Goal: Task Accomplishment & Management: Manage account settings

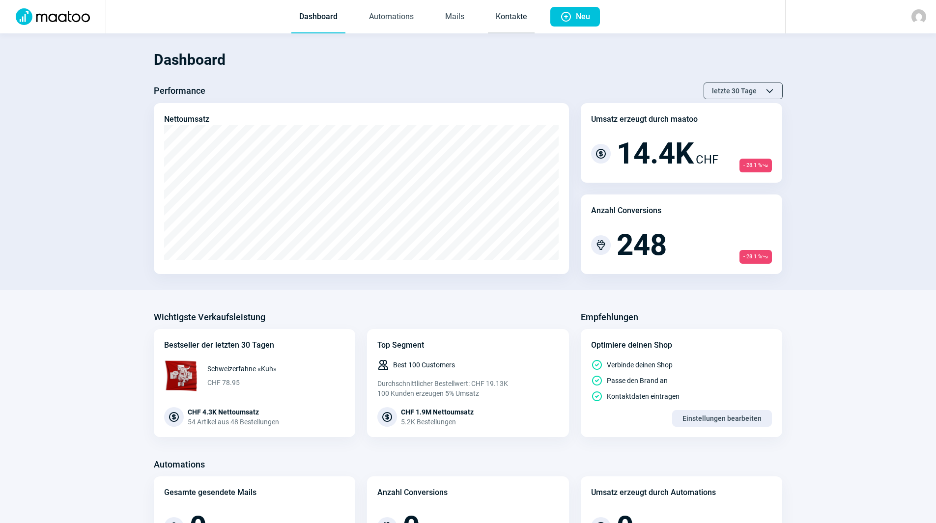
click at [499, 15] on link "Kontakte" at bounding box center [511, 17] width 47 height 32
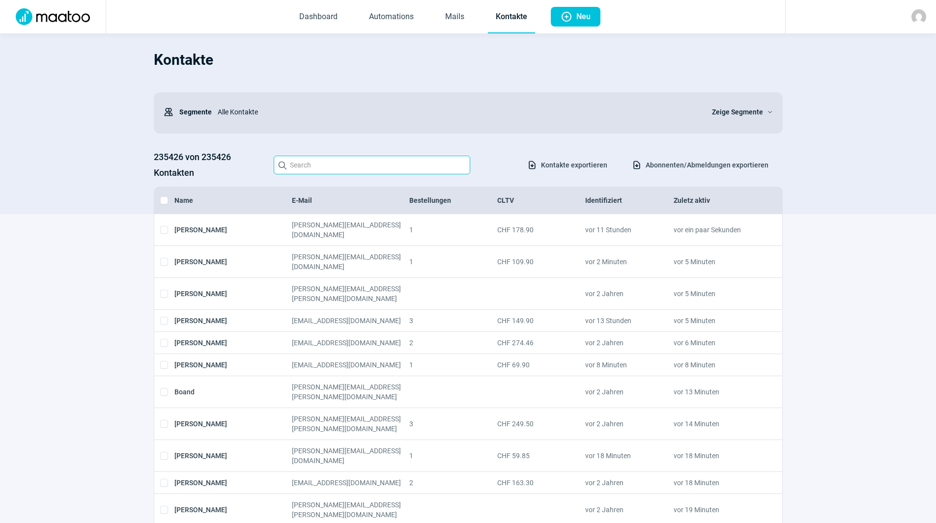
click at [336, 173] on input "Search icon" at bounding box center [372, 165] width 197 height 19
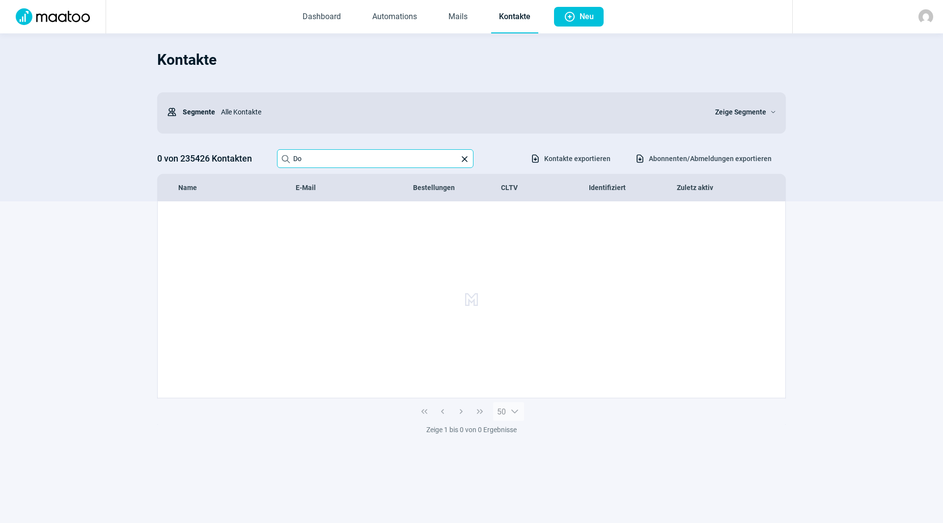
type input "D"
click at [381, 163] on input "[PERSON_NAME][EMAIL_ADDRESS][DOMAIN_NAME]" at bounding box center [375, 158] width 197 height 19
click at [381, 163] on input "fischer.dorli@gmail.com" at bounding box center [375, 158] width 197 height 19
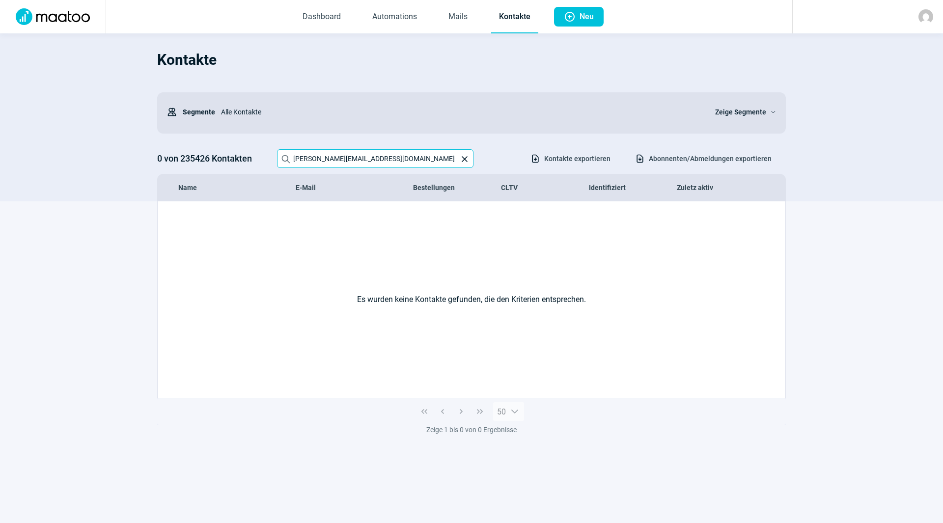
click at [381, 163] on input "fischer.dorli@gmail.com" at bounding box center [375, 158] width 197 height 19
click at [330, 161] on input "hei.stu@bluewin" at bounding box center [375, 158] width 197 height 19
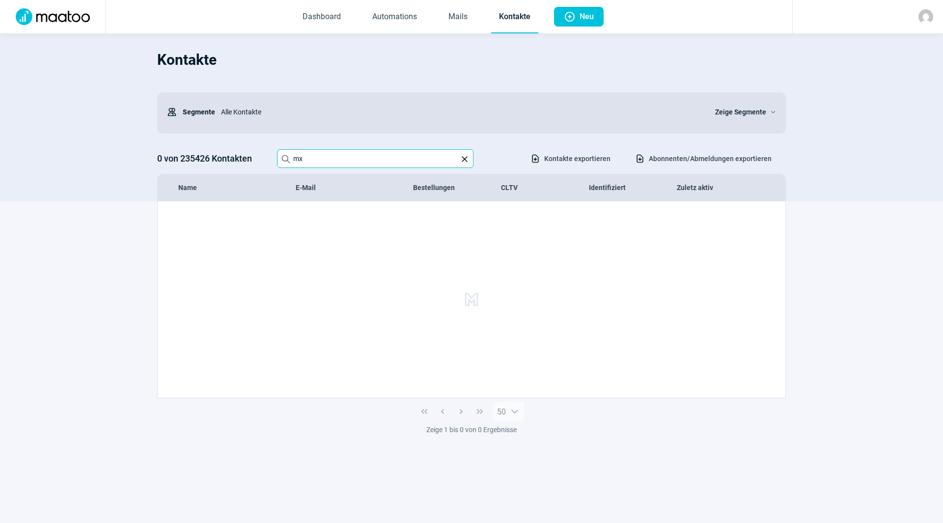
type input "m"
click at [414, 159] on input "manaio@bluewin.ch" at bounding box center [375, 158] width 197 height 19
click at [437, 150] on input "manaio@bluewin.ch" at bounding box center [375, 158] width 197 height 19
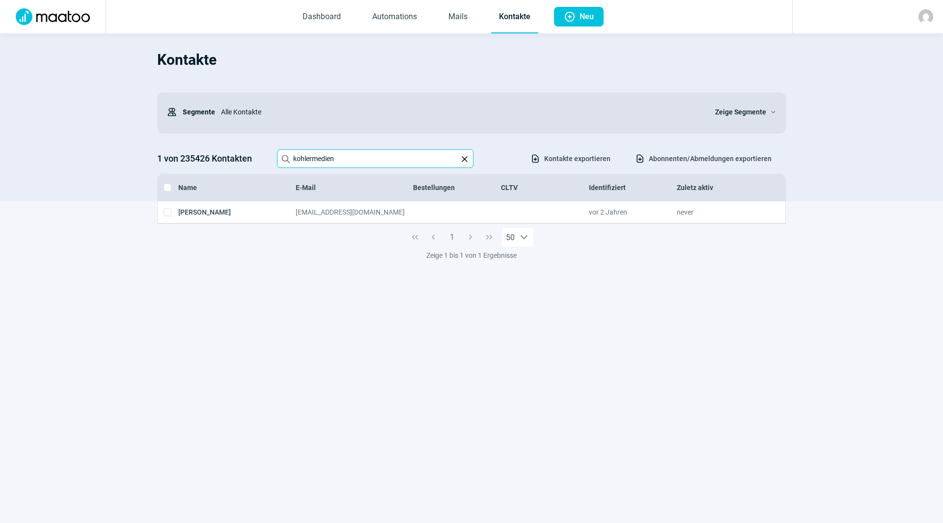
click at [349, 164] on input "kohlermedien" at bounding box center [375, 158] width 197 height 19
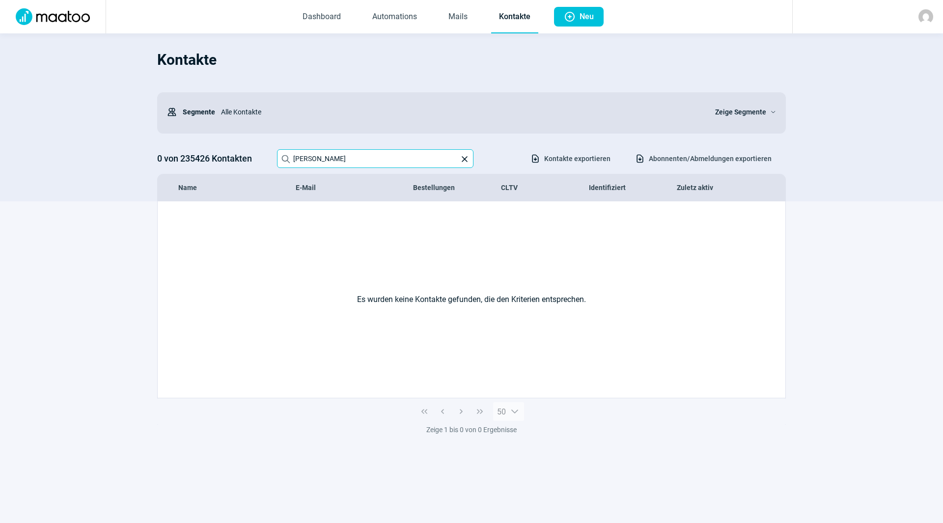
click at [360, 160] on input "kurt frauenfelder" at bounding box center [375, 158] width 197 height 19
click at [350, 159] on input "albin.wyrsch@gmx.ch" at bounding box center [375, 158] width 197 height 19
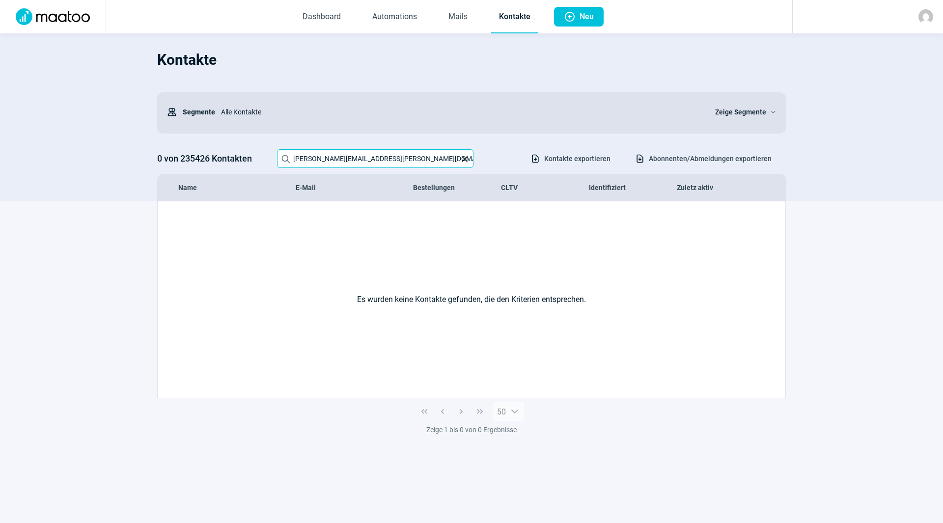
click at [350, 159] on input "albin.wyrsch@gmx.ch" at bounding box center [375, 158] width 197 height 19
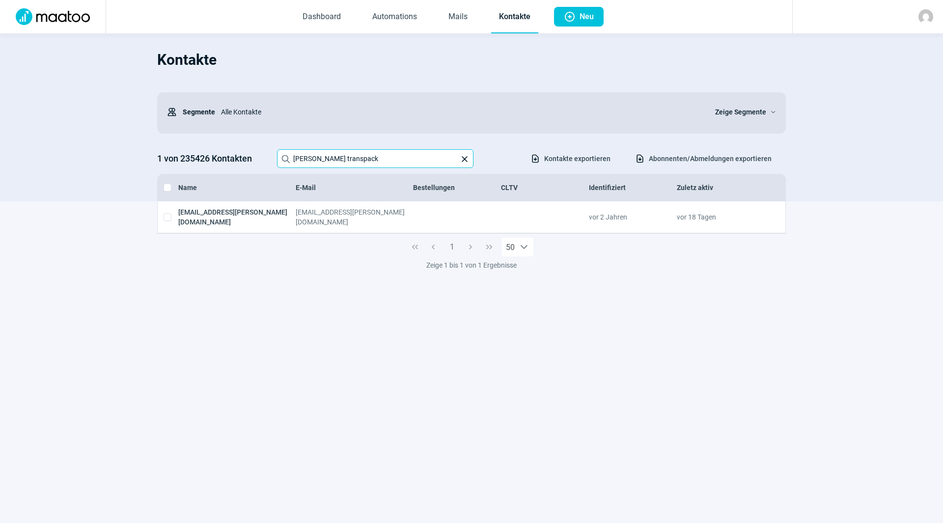
click at [339, 154] on input "Appenzeller transpack" at bounding box center [375, 158] width 197 height 19
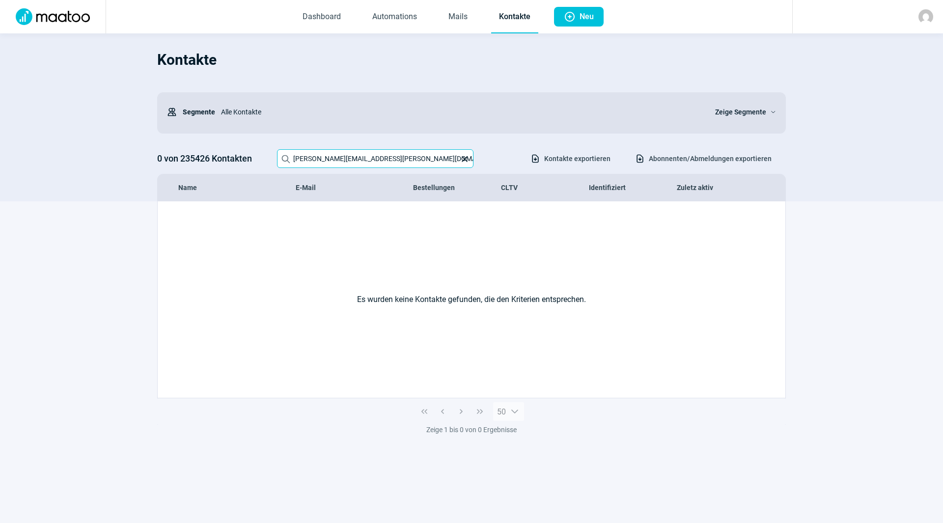
click at [415, 160] on input "hanni.wuethrich@gmx.ch" at bounding box center [375, 158] width 197 height 19
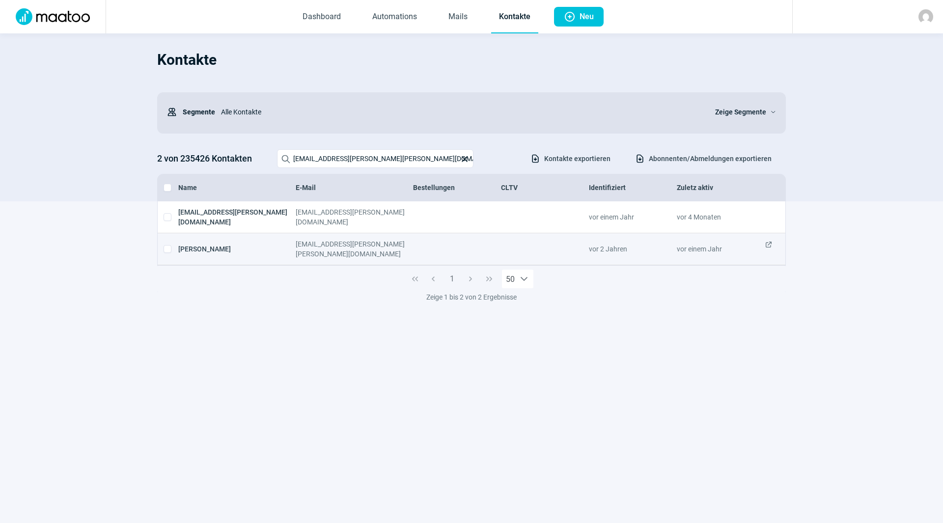
click at [769, 239] on span "ExternalLink icon" at bounding box center [769, 249] width 8 height 20
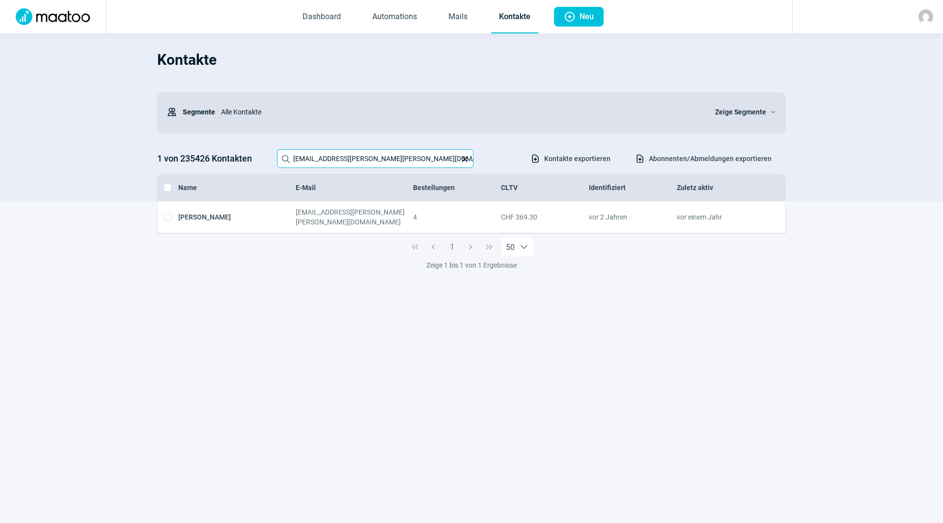
click at [404, 159] on input "hansjoerg.gassmann@zapp.ch" at bounding box center [375, 158] width 197 height 19
click at [371, 155] on input "hansjoerg.gassmann@gmail" at bounding box center [375, 158] width 197 height 19
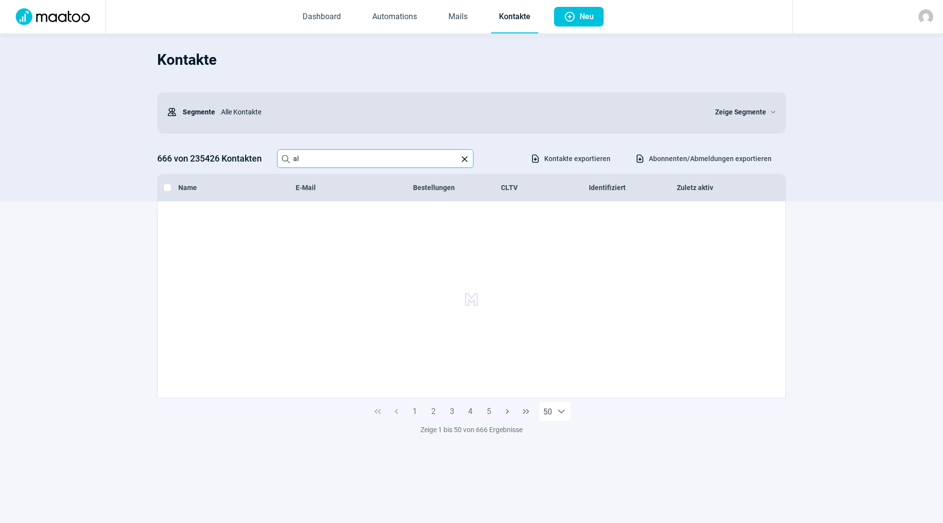
type input "a"
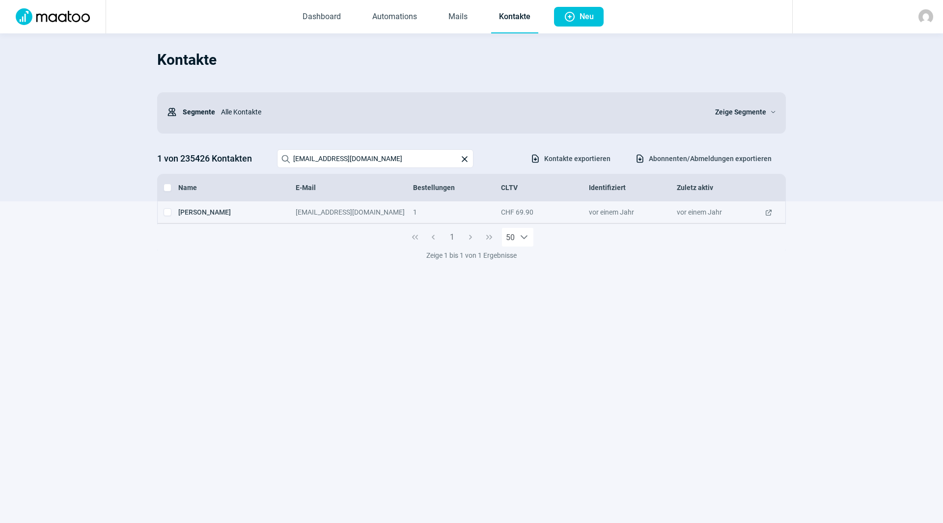
click at [771, 214] on span "ExternalLink icon" at bounding box center [769, 212] width 8 height 10
click at [320, 149] on input "burnier@netplus.ch" at bounding box center [375, 158] width 197 height 19
click at [320, 153] on input "burnier@netplus.ch" at bounding box center [375, 158] width 197 height 19
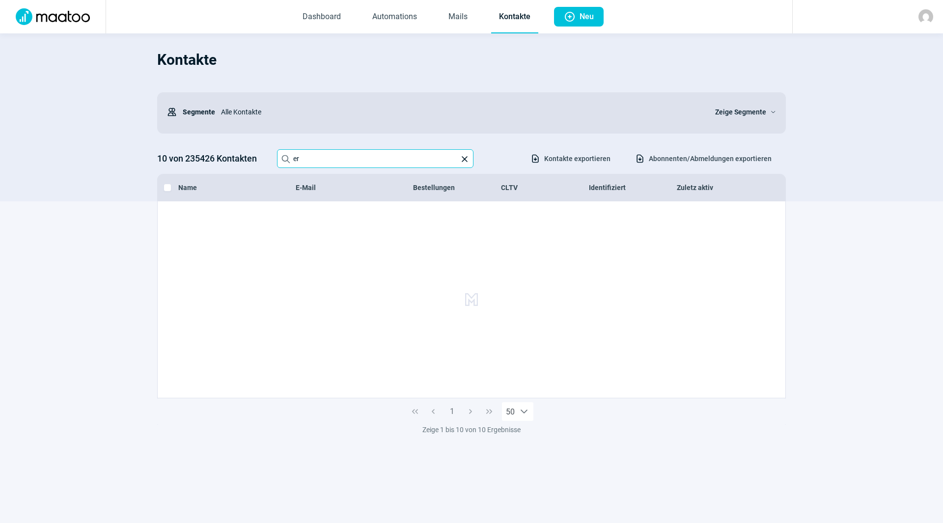
type input "e"
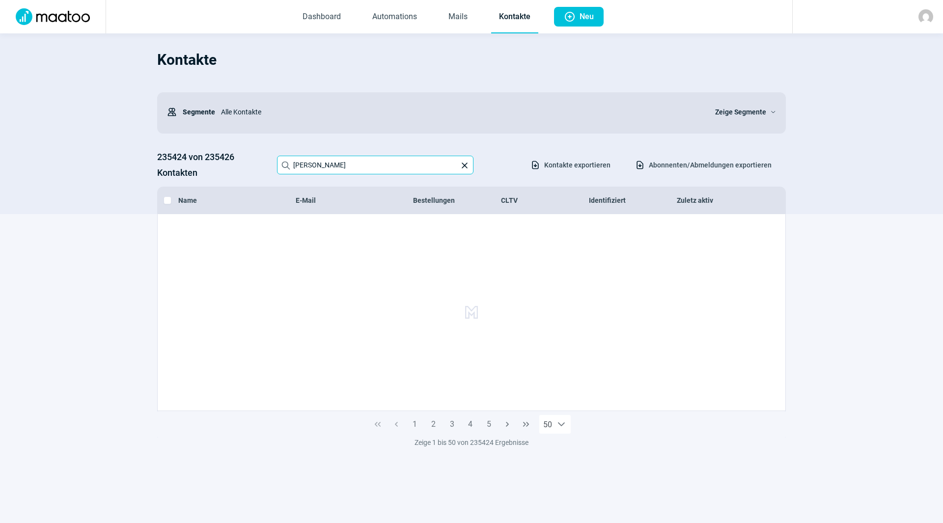
type input "Ernst Keller"
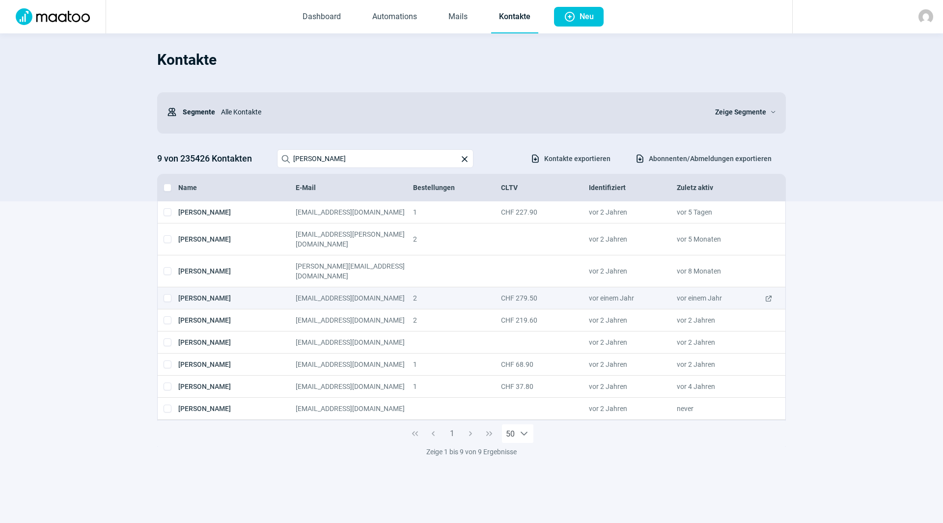
click at [766, 293] on span "ExternalLink icon" at bounding box center [769, 298] width 8 height 10
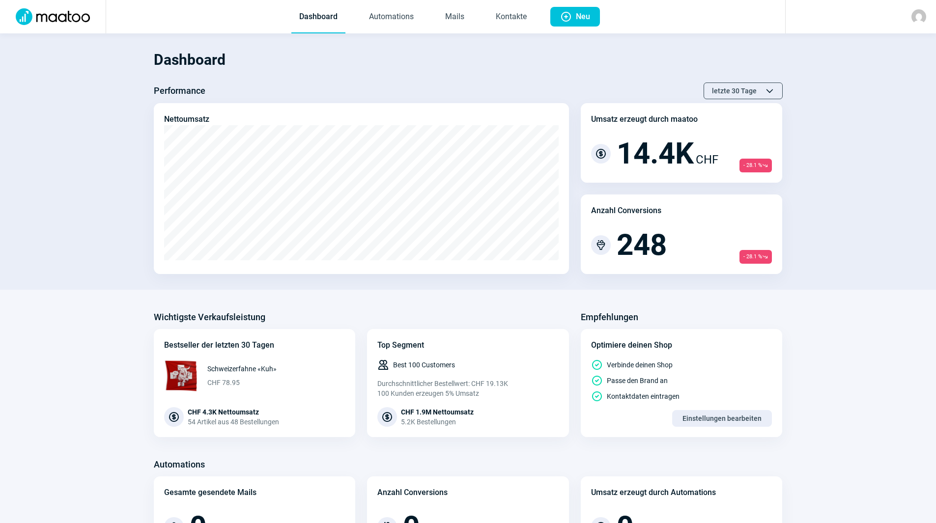
click at [923, 14] on img at bounding box center [918, 16] width 15 height 15
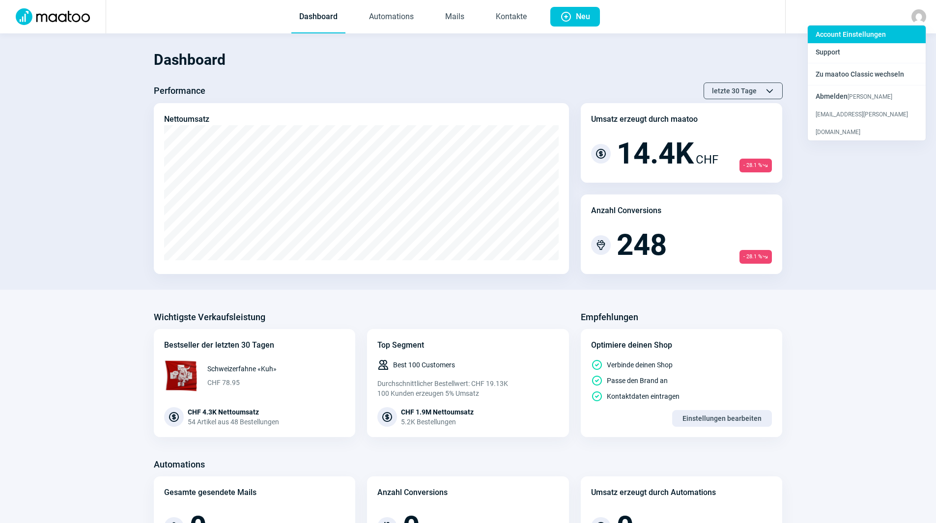
click at [857, 36] on span "Account Einstellungen" at bounding box center [851, 34] width 70 height 8
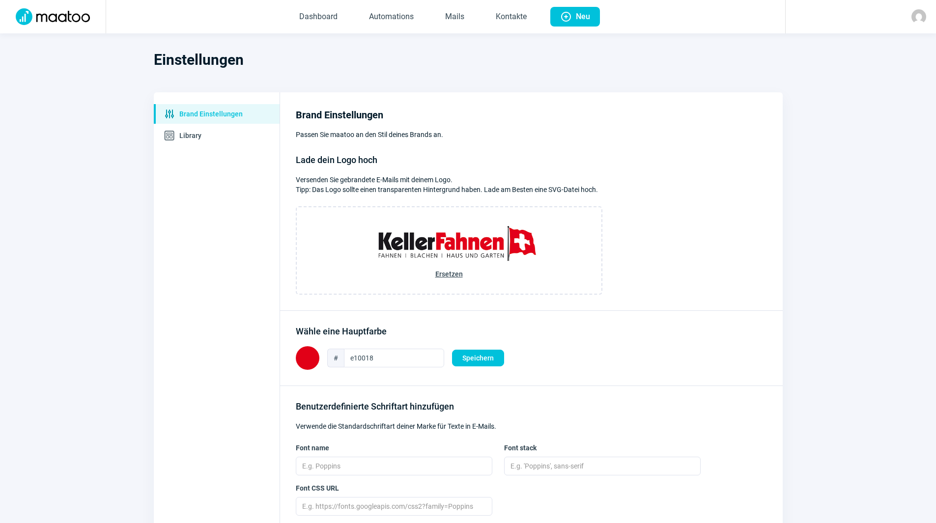
click at [923, 13] on img at bounding box center [918, 16] width 15 height 15
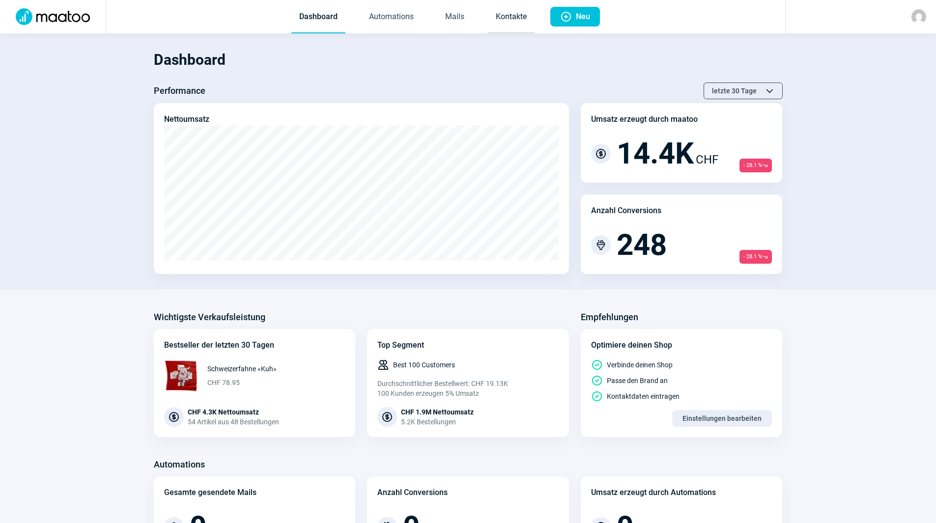
click at [503, 24] on link "Kontakte" at bounding box center [511, 17] width 47 height 32
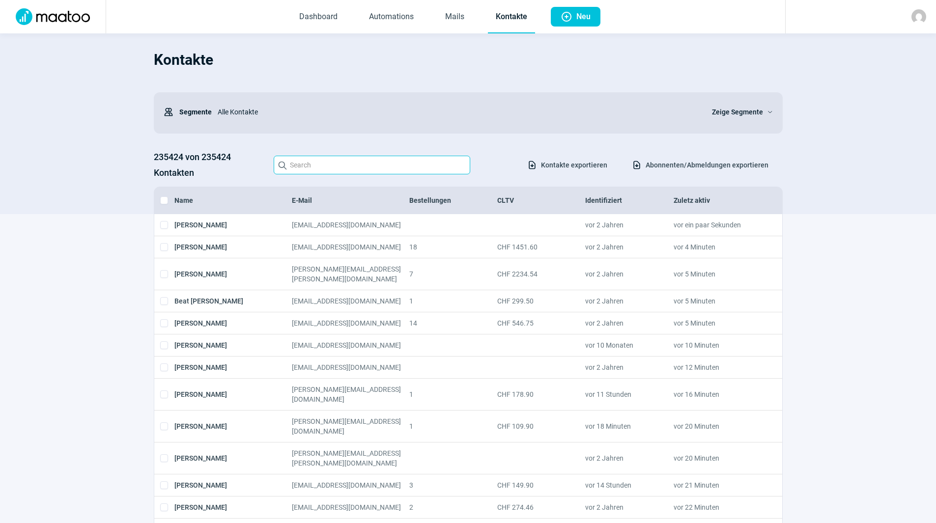
click at [319, 157] on input "Search icon" at bounding box center [372, 165] width 197 height 19
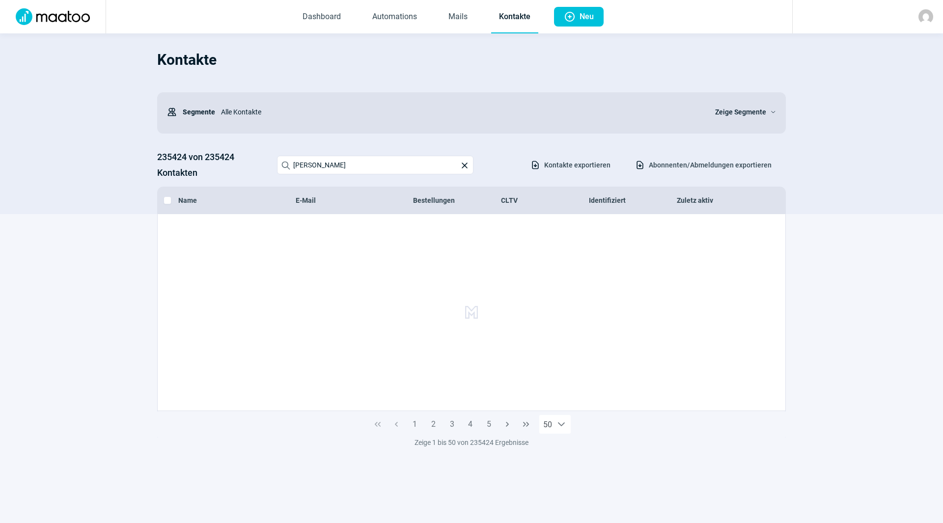
click at [400, 140] on div "Kontakte Users icon Segmente Alle Kontakte Zeige Segmente ChevronDown icon 2354…" at bounding box center [471, 128] width 629 height 171
click at [380, 171] on input "Lisbeth Kelz" at bounding box center [375, 165] width 197 height 19
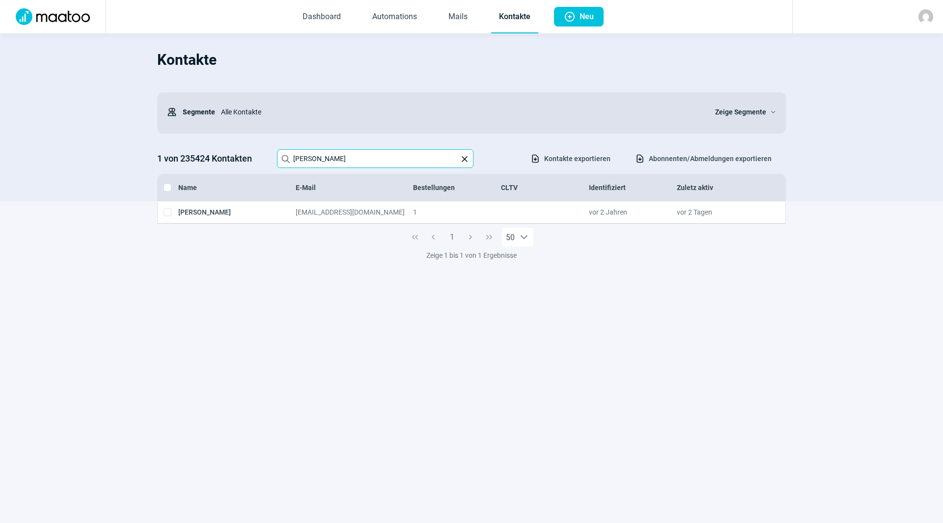
click at [356, 165] on input "Lisbeth Kelz" at bounding box center [375, 158] width 197 height 19
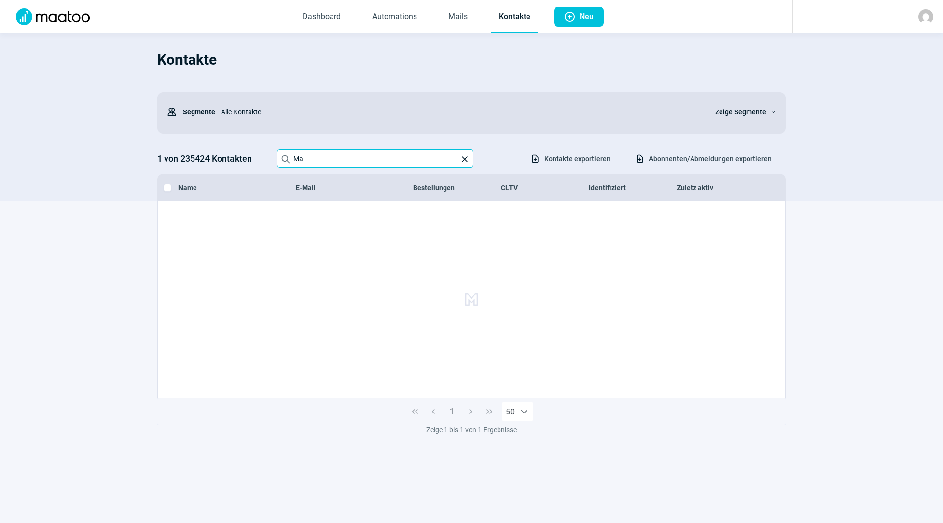
type input "M"
click at [369, 160] on input "martin.braegger@gmx" at bounding box center [375, 158] width 197 height 19
click at [386, 156] on input "martin.braegger@gmx" at bounding box center [375, 158] width 197 height 19
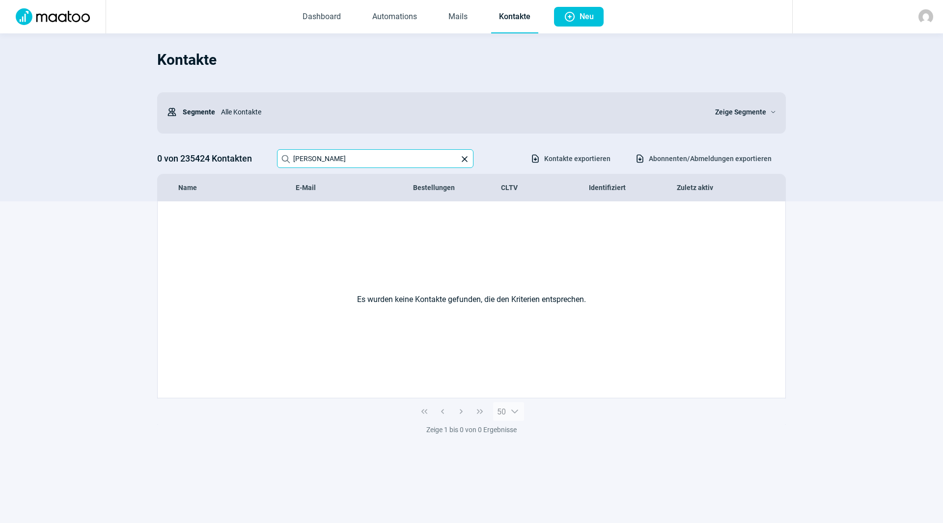
click at [358, 157] on input "margrith-bisig" at bounding box center [375, 158] width 197 height 19
click at [769, 211] on div "Es wurden keine Kontakte gefunden, die den Kriterien entsprechen." at bounding box center [472, 299] width 628 height 197
click at [412, 159] on input "marco.bisig@the-banidits.ch" at bounding box center [375, 158] width 197 height 19
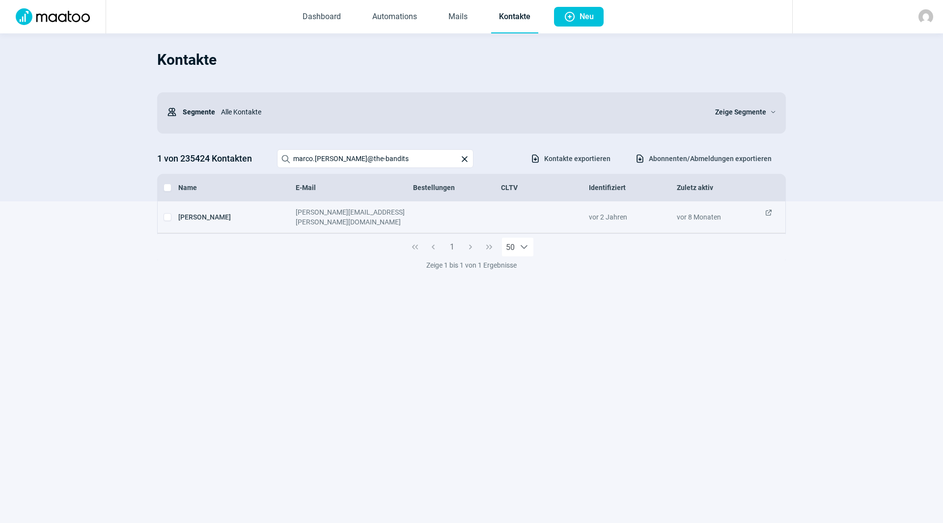
click at [623, 213] on div "vor 2 Jahren" at bounding box center [633, 217] width 88 height 20
click at [771, 213] on span "ExternalLink icon" at bounding box center [769, 217] width 8 height 20
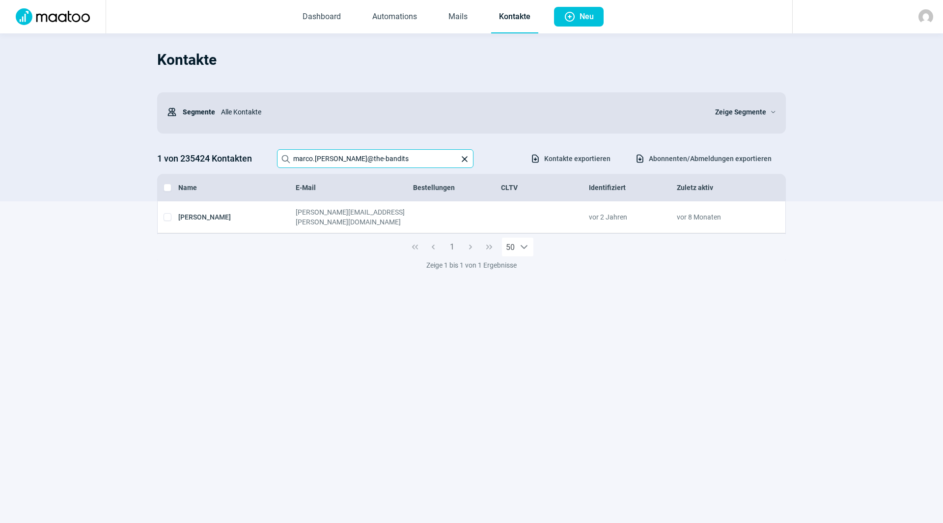
click at [314, 157] on input "marco.bisig@the-bandits" at bounding box center [375, 158] width 197 height 19
click at [314, 156] on input "marco.bisig@the-bandits" at bounding box center [375, 158] width 197 height 19
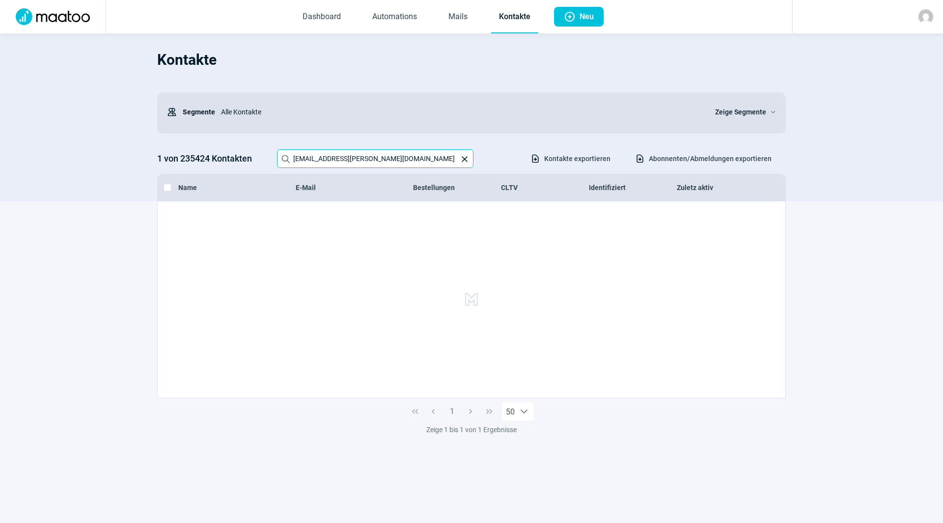
type input "ute.schuerch@bluewin.ch"
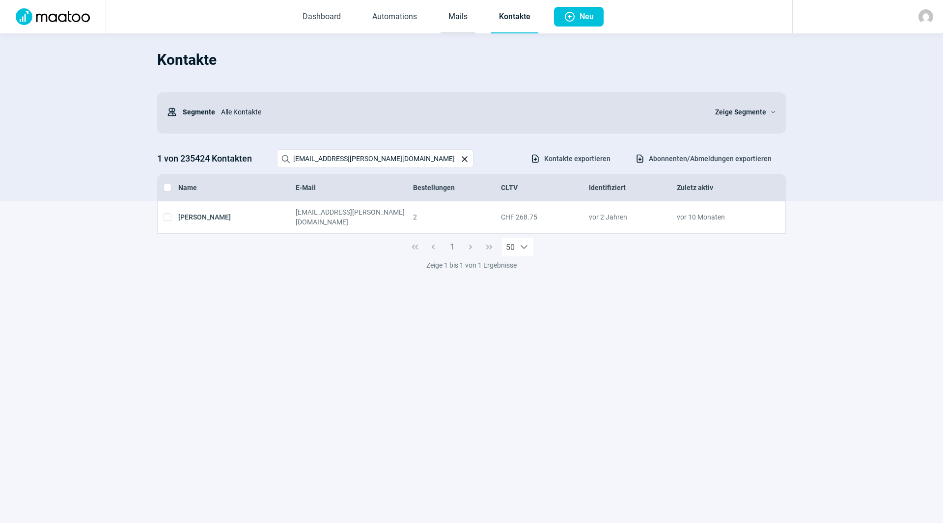
click at [450, 19] on link "Mails" at bounding box center [458, 17] width 35 height 32
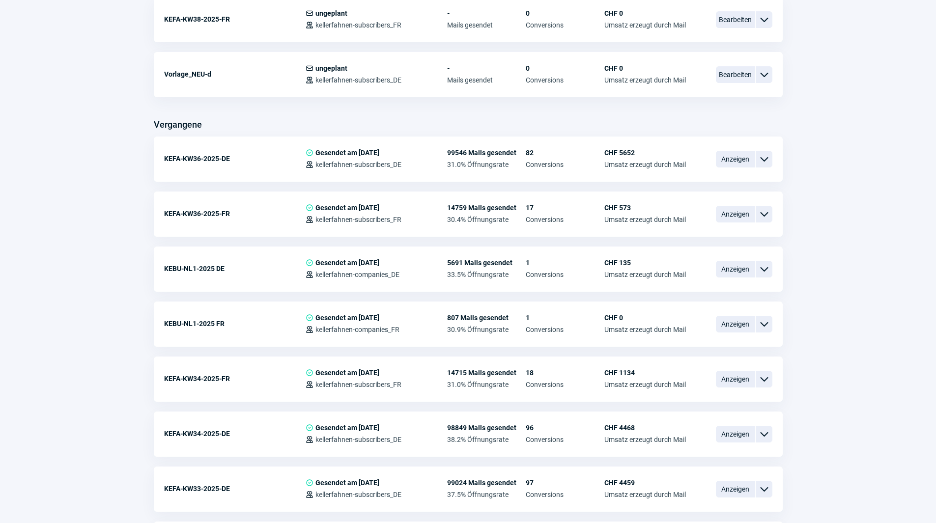
scroll to position [441, 0]
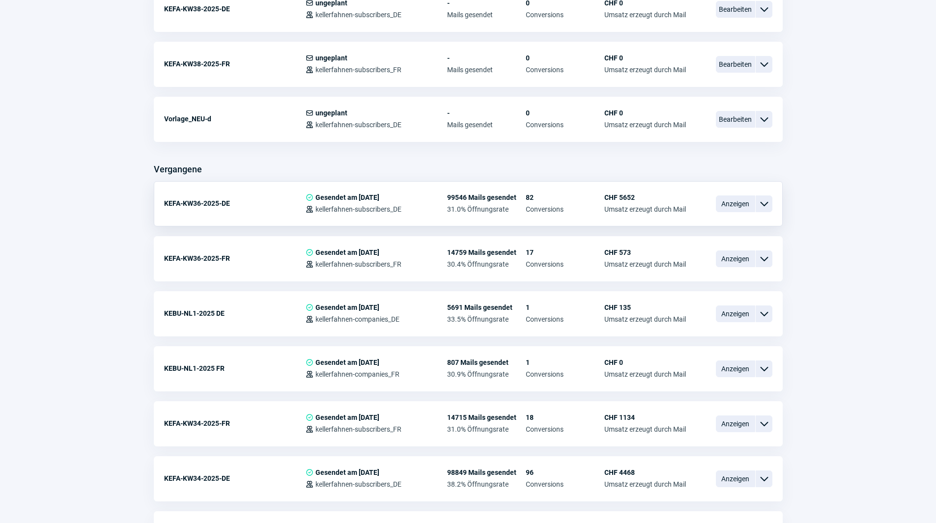
click at [761, 203] on span "ChevronDown icon" at bounding box center [764, 204] width 12 height 12
click at [736, 199] on span "Anzeigen" at bounding box center [735, 204] width 39 height 17
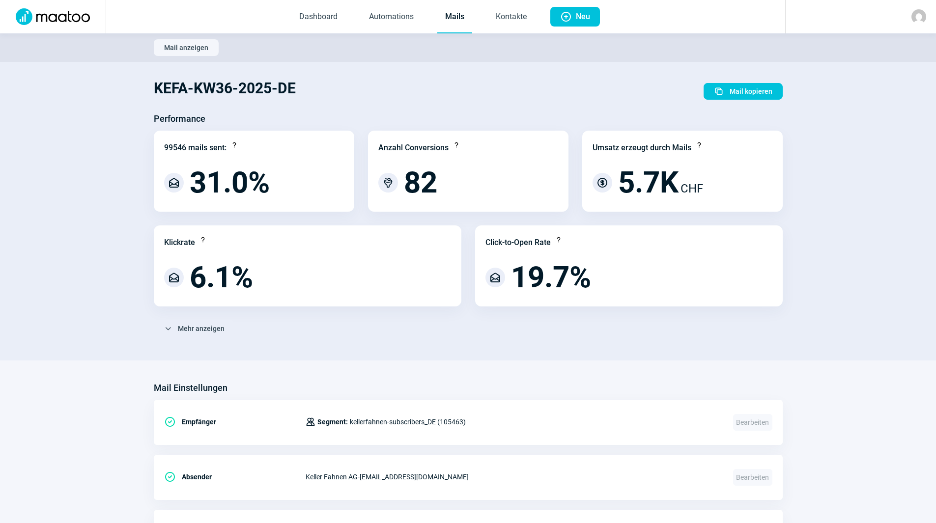
click at [189, 50] on span "Mail anzeigen" at bounding box center [186, 48] width 44 height 16
click at [402, 15] on link "Automations" at bounding box center [391, 17] width 60 height 32
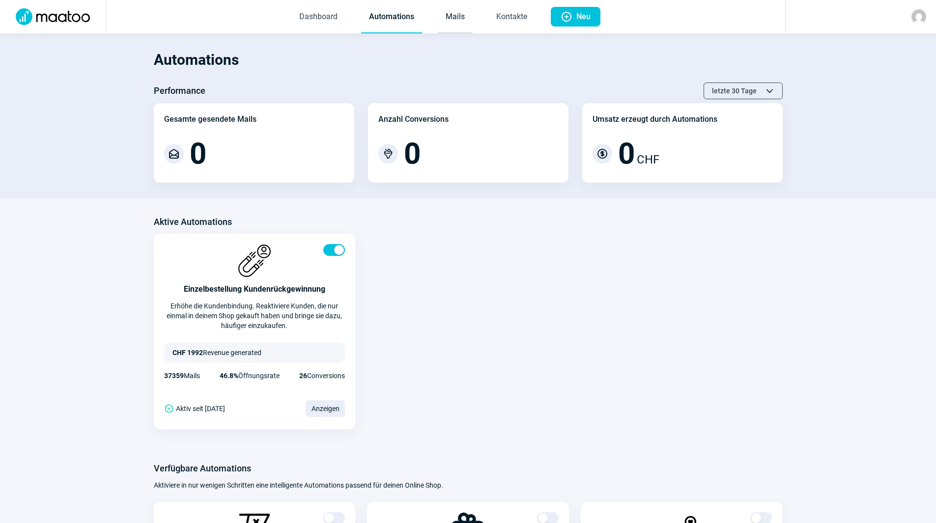
click at [455, 16] on link "Mails" at bounding box center [455, 17] width 35 height 32
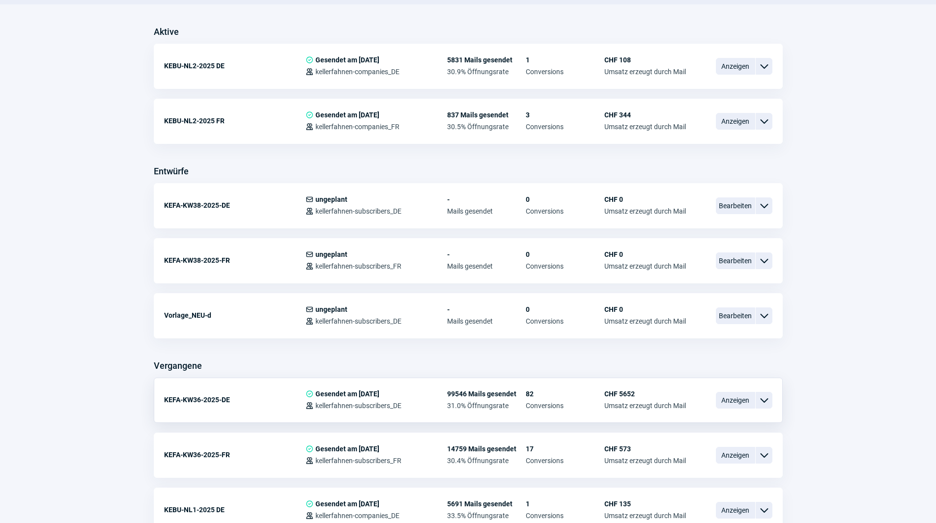
scroll to position [246, 0]
click at [766, 398] on span "ChevronDown icon" at bounding box center [764, 400] width 12 height 12
click at [725, 419] on div "Vorschau" at bounding box center [713, 418] width 118 height 18
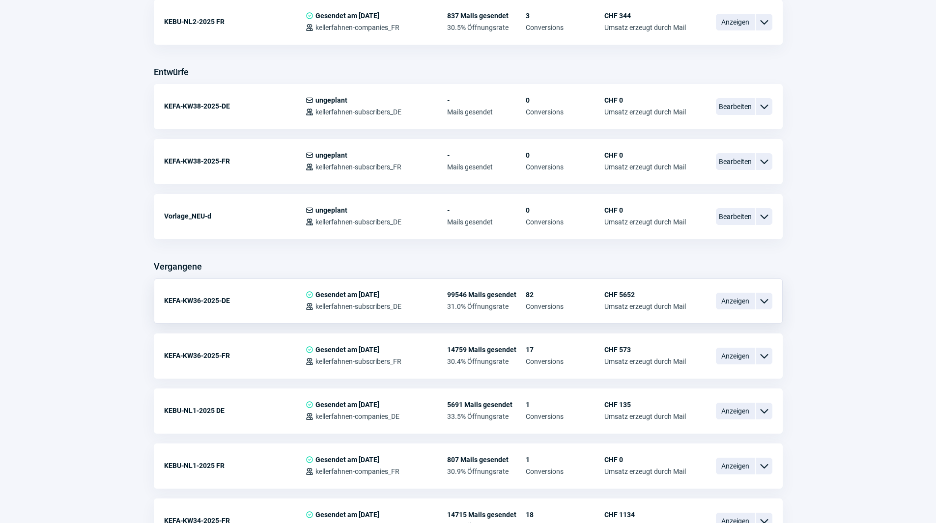
click at [760, 302] on span "ChevronDown icon" at bounding box center [764, 301] width 12 height 12
click at [684, 357] on span "Kopieren" at bounding box center [676, 360] width 28 height 8
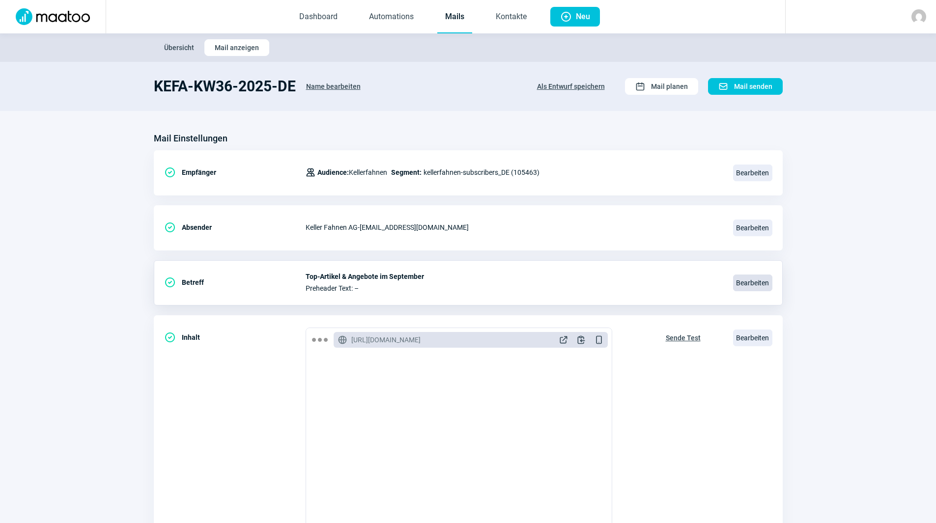
click at [747, 279] on span "Bearbeiten" at bounding box center [752, 283] width 39 height 17
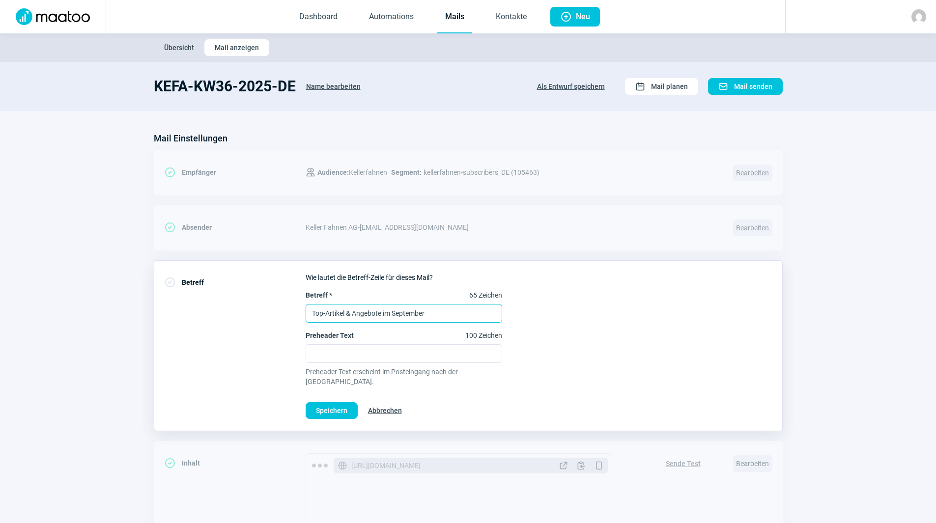
drag, startPoint x: 443, startPoint y: 320, endPoint x: 263, endPoint y: 304, distance: 180.6
click at [263, 304] on div "CheckCircle icon Betreff Wie lautet die Betreff-Zeile für dieses Mail? Betreff …" at bounding box center [468, 345] width 629 height 171
type input "Sommerausverkauf"
click at [310, 402] on button "Speichern" at bounding box center [332, 410] width 52 height 17
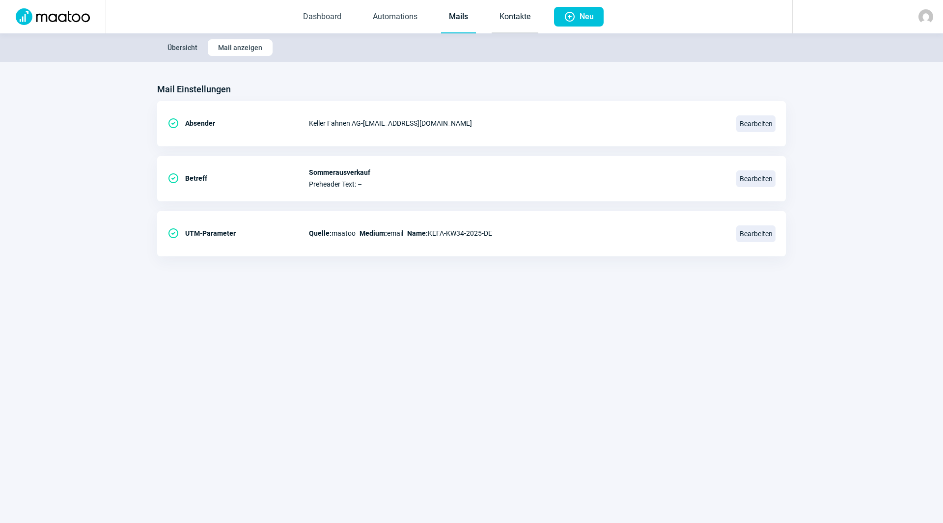
click at [516, 16] on link "Kontakte" at bounding box center [515, 17] width 47 height 32
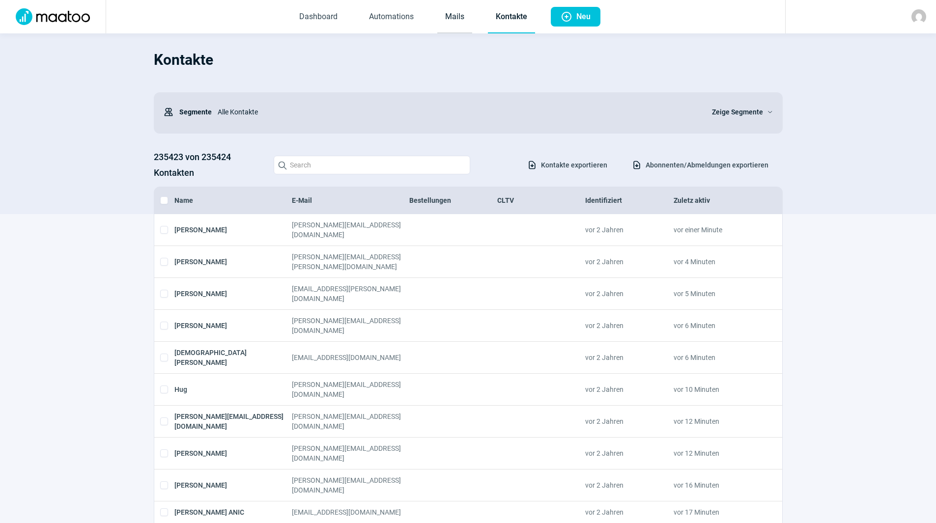
click at [456, 20] on link "Mails" at bounding box center [454, 17] width 35 height 32
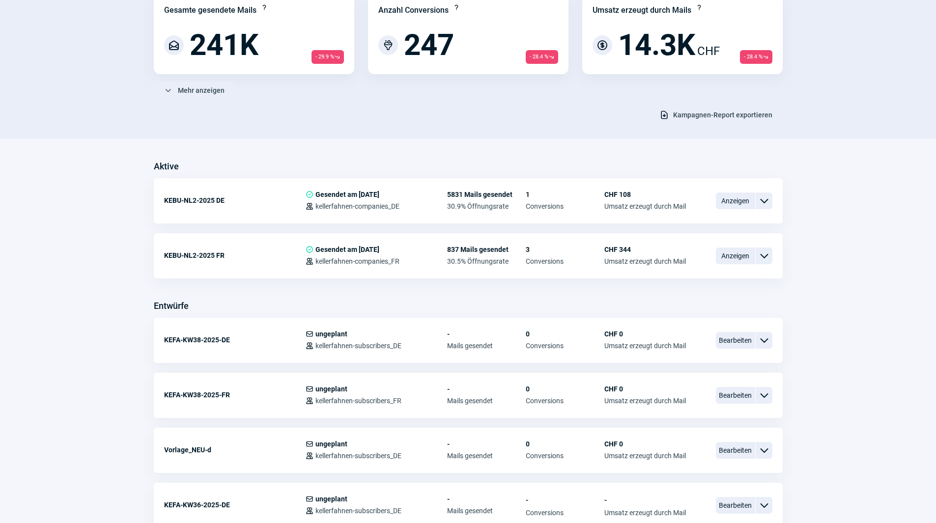
scroll to position [147, 0]
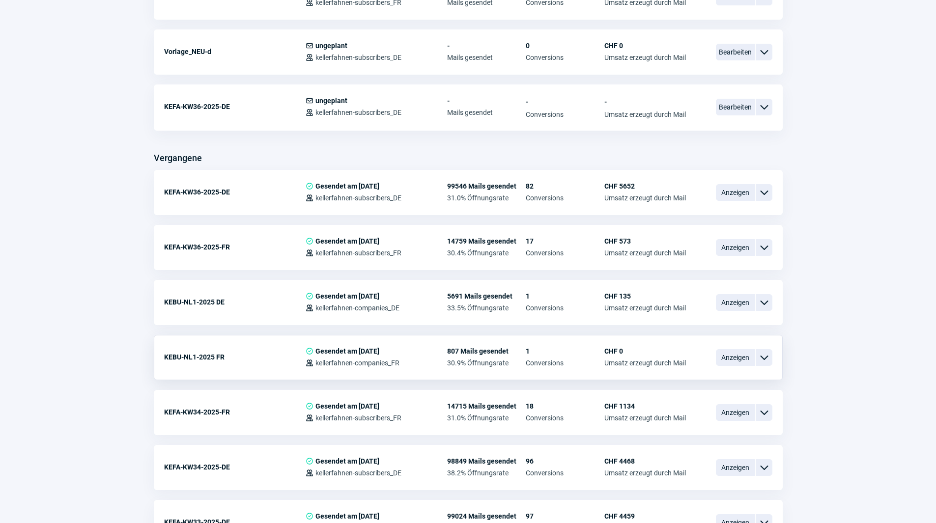
scroll to position [491, 0]
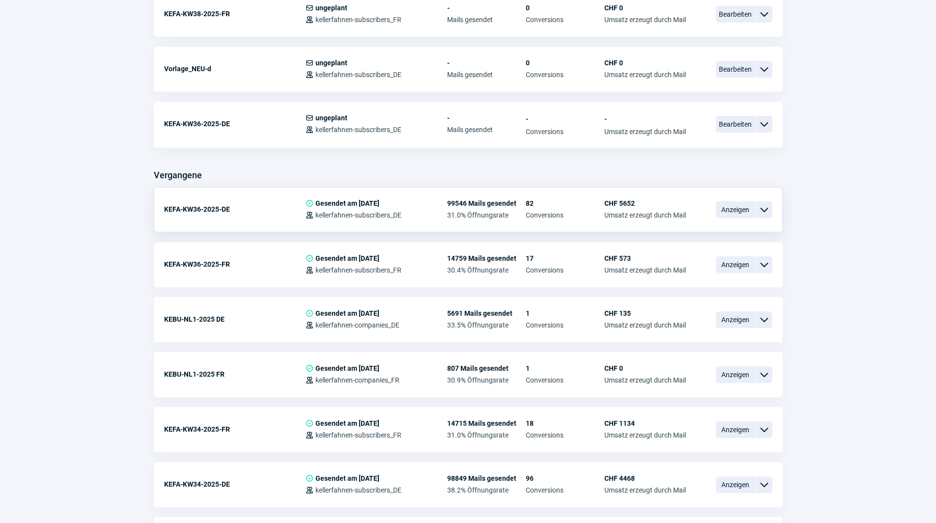
click at [769, 208] on span "ChevronDown icon" at bounding box center [764, 210] width 12 height 12
click at [711, 229] on div "Vorschau" at bounding box center [713, 229] width 118 height 18
click at [764, 212] on span "ChevronDown icon" at bounding box center [764, 210] width 12 height 12
click at [685, 269] on span "Kopieren" at bounding box center [676, 268] width 28 height 8
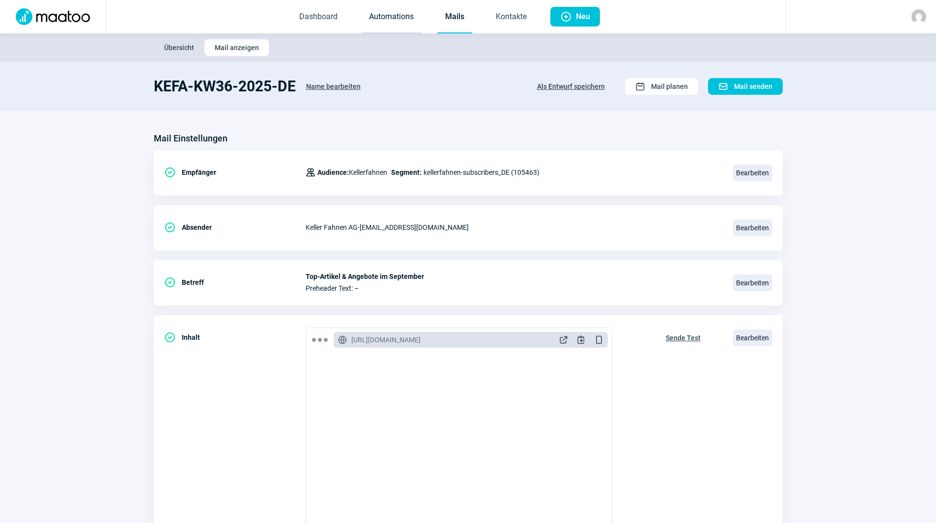
click at [366, 18] on link "Automations" at bounding box center [391, 17] width 60 height 32
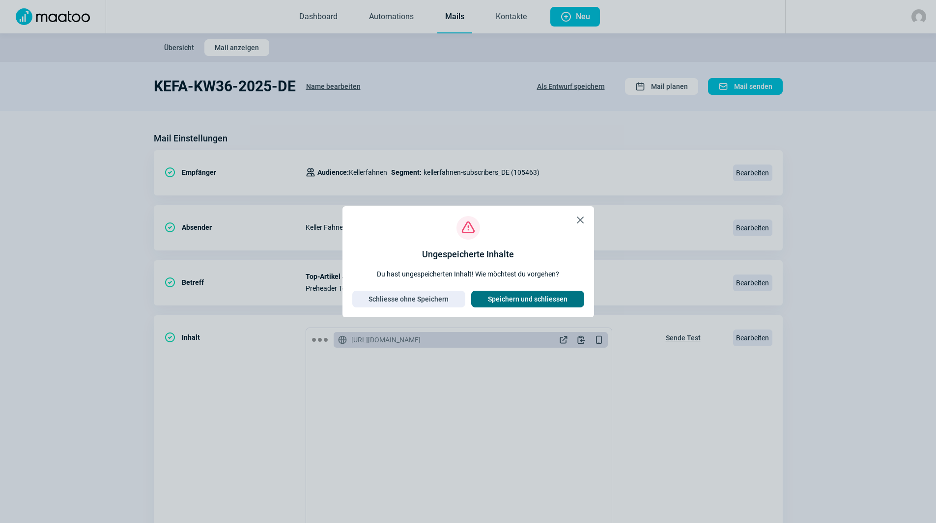
click at [529, 302] on span "Speichern und schliessen" at bounding box center [528, 299] width 80 height 16
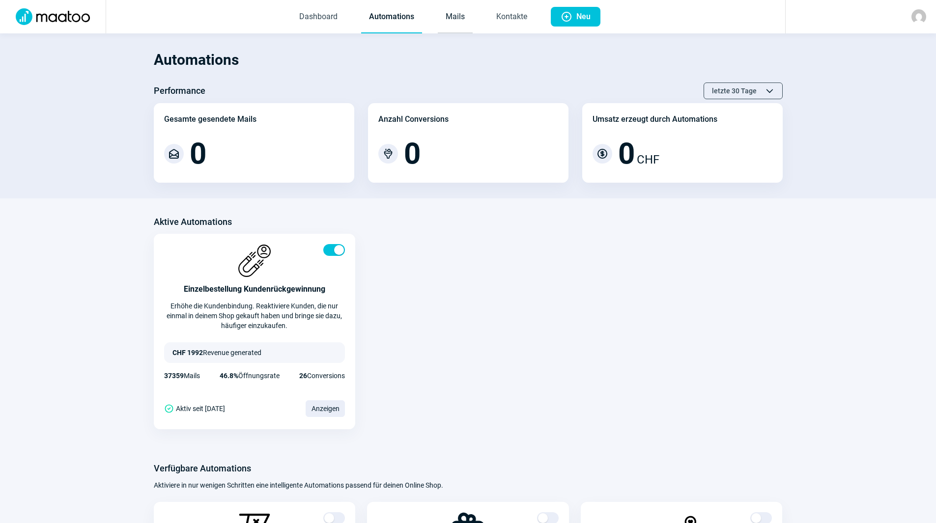
click at [459, 18] on link "Mails" at bounding box center [455, 17] width 35 height 32
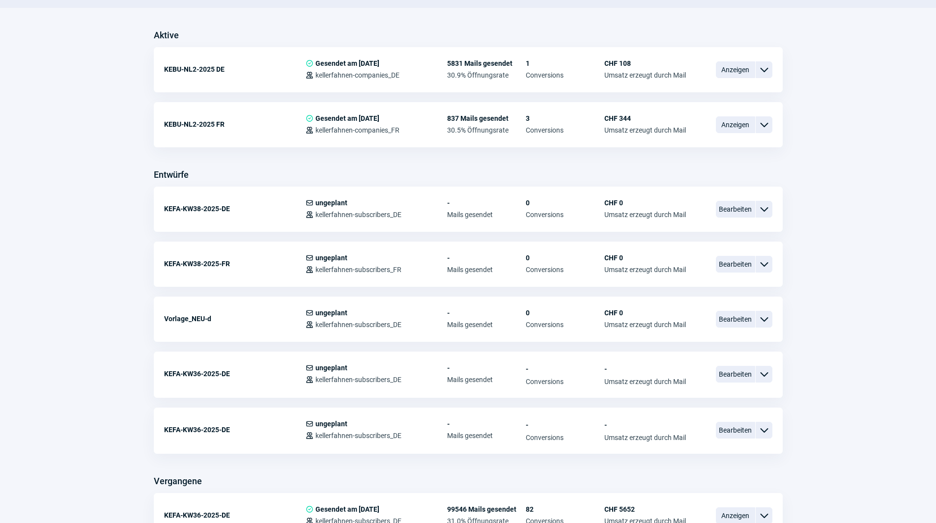
scroll to position [246, 0]
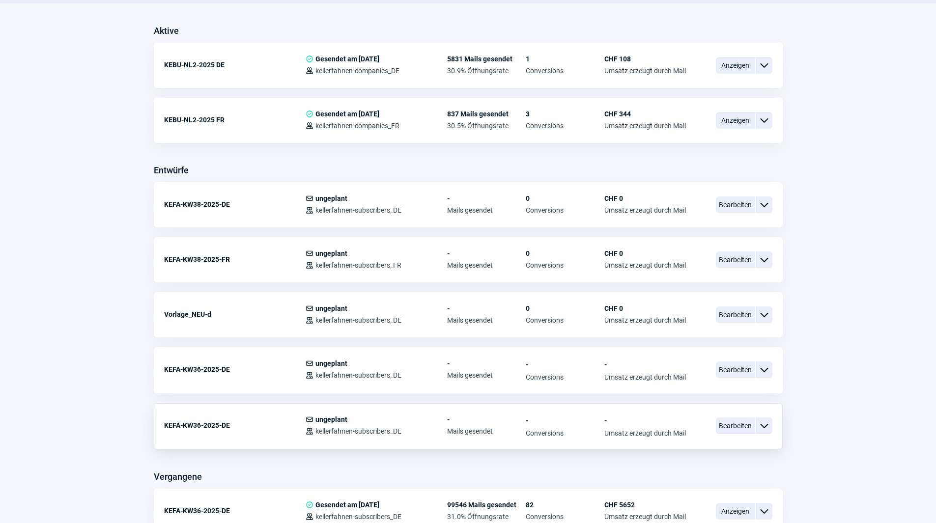
click at [766, 424] on span "ChevronDown icon" at bounding box center [764, 426] width 12 height 12
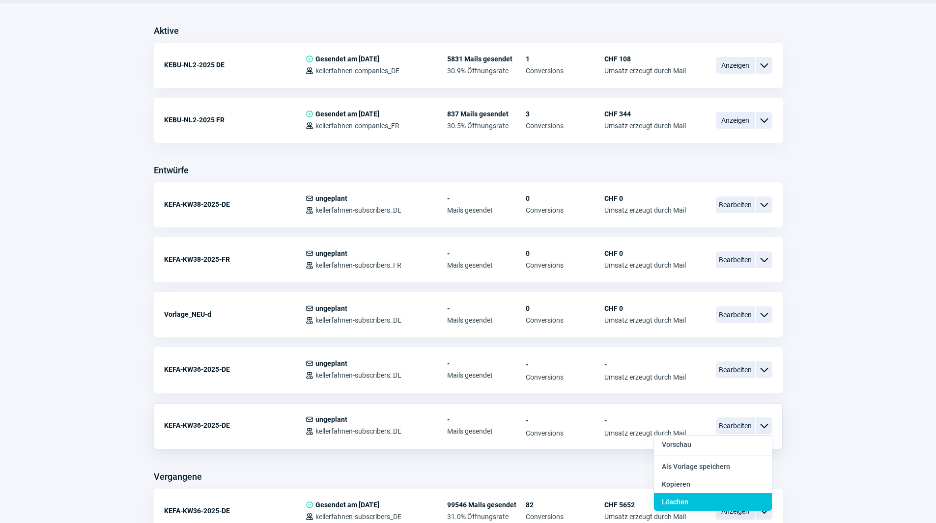
click at [697, 501] on div "Löschen" at bounding box center [713, 502] width 118 height 18
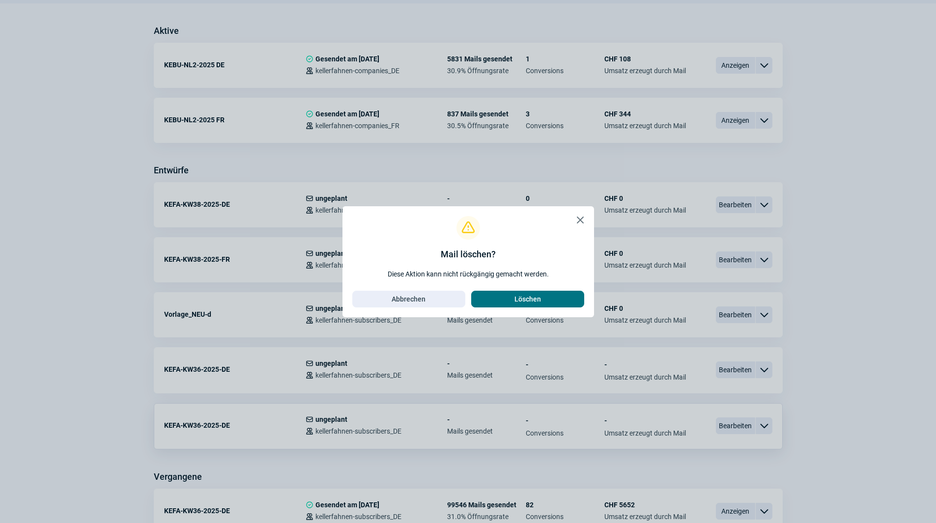
click at [537, 293] on span "Löschen" at bounding box center [527, 299] width 27 height 16
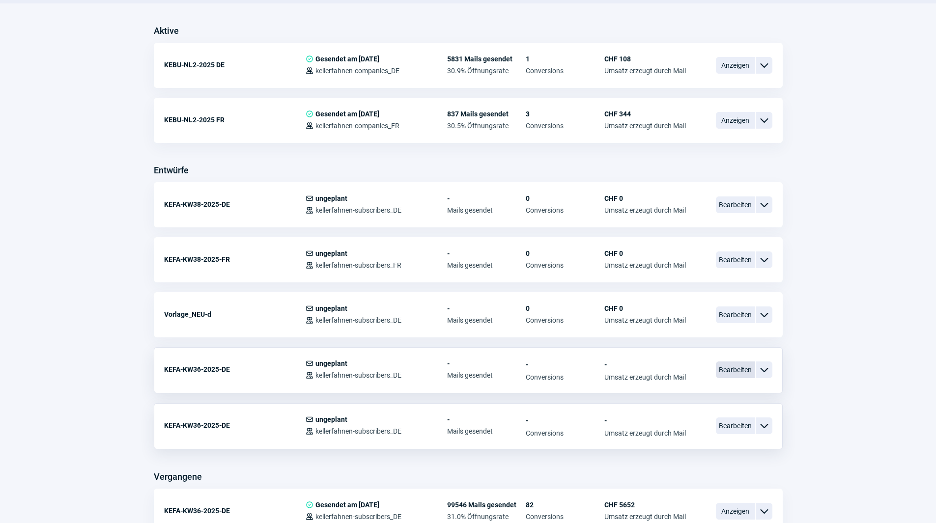
click at [735, 370] on span "Bearbeiten" at bounding box center [735, 370] width 39 height 17
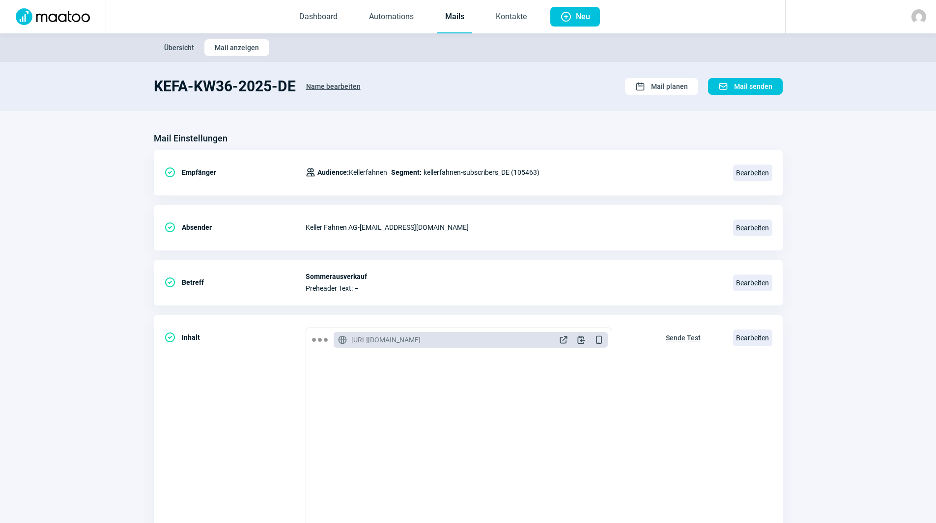
click at [312, 85] on span "Name bearbeiten" at bounding box center [333, 87] width 55 height 16
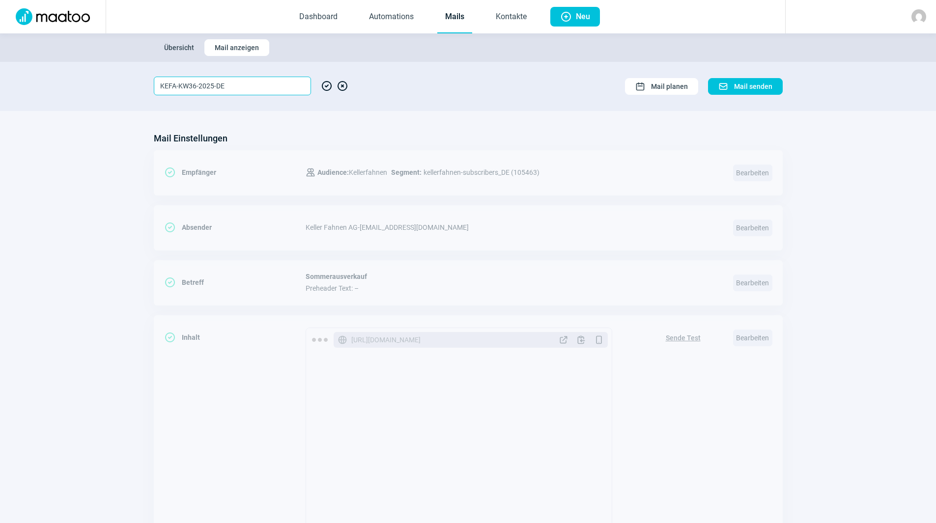
click at [272, 92] on input "KEFA-KW36-2025-DE" at bounding box center [232, 86] width 157 height 19
click at [182, 85] on input "KEFA-KW36-2025-DE" at bounding box center [232, 86] width 157 height 19
drag, startPoint x: 177, startPoint y: 86, endPoint x: 196, endPoint y: 88, distance: 18.2
click at [196, 88] on input "KEFA-KW36-2025-DE" at bounding box center [232, 86] width 157 height 19
type input "KEFA-Sommerausverkauf-2025-DE"
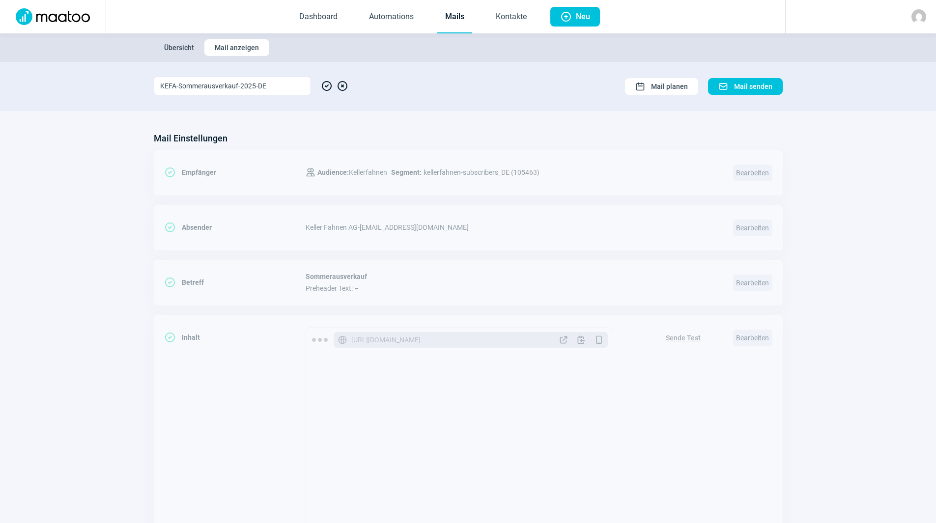
click at [330, 88] on span "CheckCircle icon" at bounding box center [327, 86] width 12 height 19
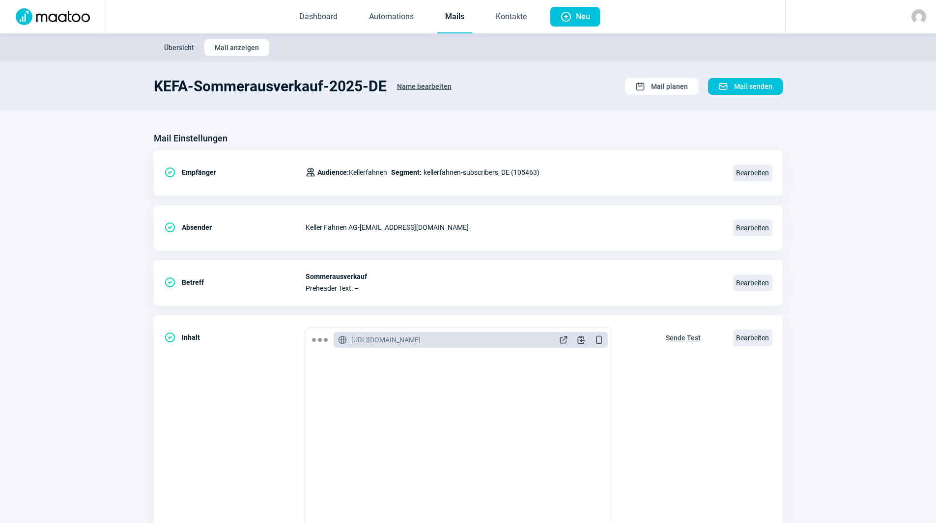
click at [584, 102] on section "KEFA-Sommerausverkauf-2025-DE Name bearbeiten Calendar icon Mail planen Mail ic…" at bounding box center [468, 86] width 936 height 49
click at [560, 106] on section "KEFA-Sommerausverkauf-2025-DE Name bearbeiten Calendar icon Mail planen Mail ic…" at bounding box center [468, 86] width 936 height 49
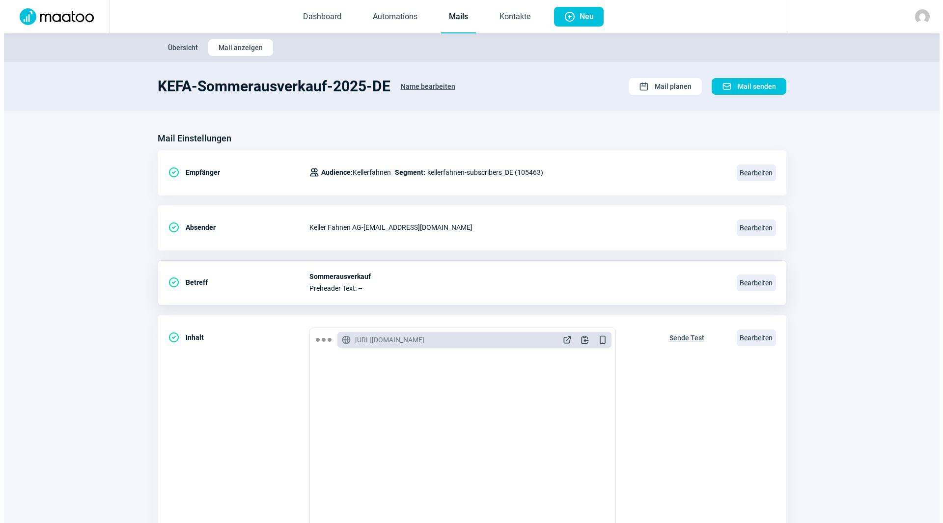
scroll to position [49, 0]
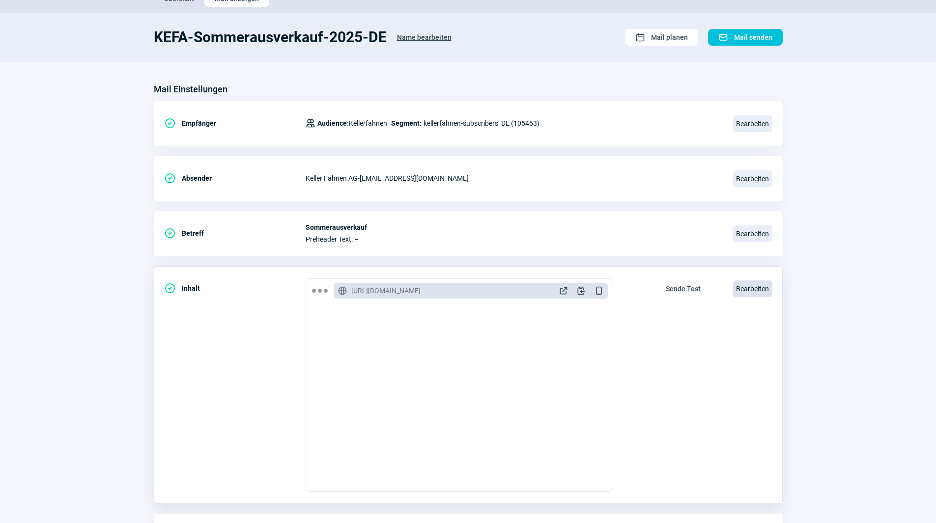
click at [751, 289] on span "Bearbeiten" at bounding box center [752, 289] width 39 height 17
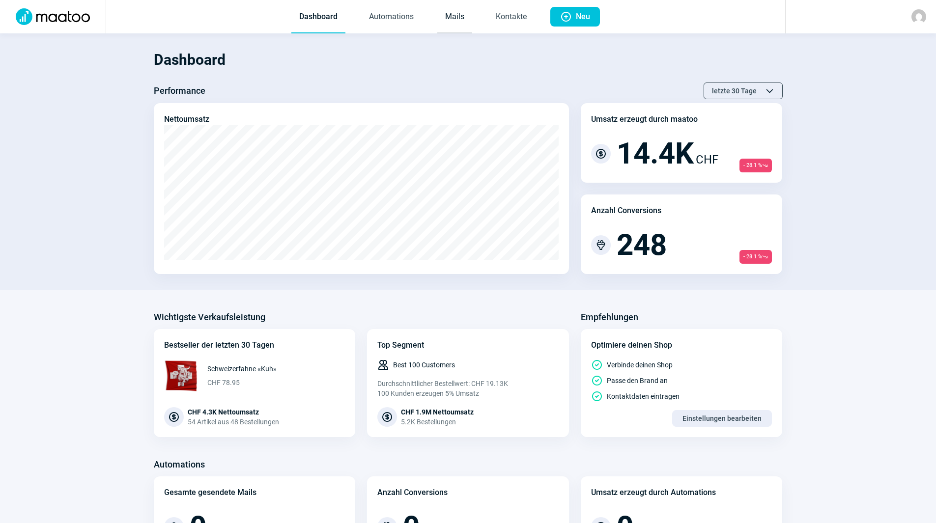
click at [453, 24] on link "Mails" at bounding box center [454, 17] width 35 height 32
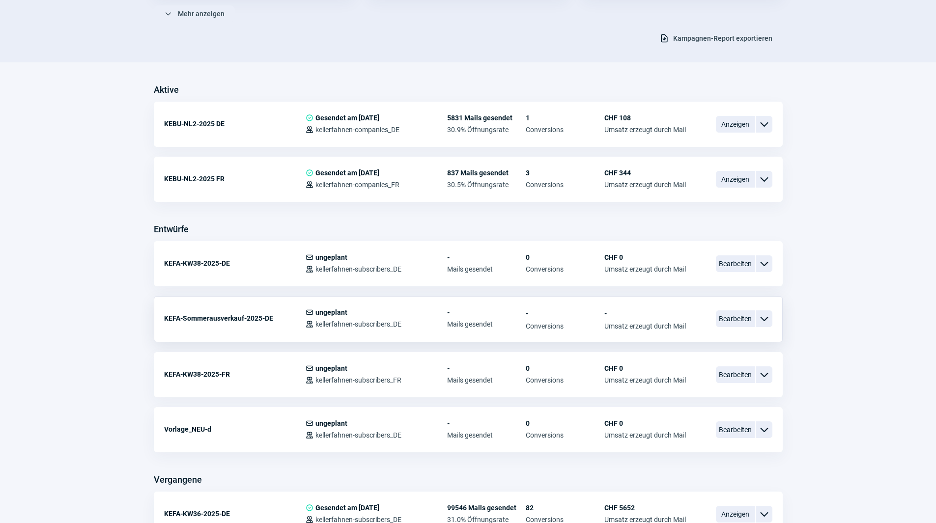
scroll to position [197, 0]
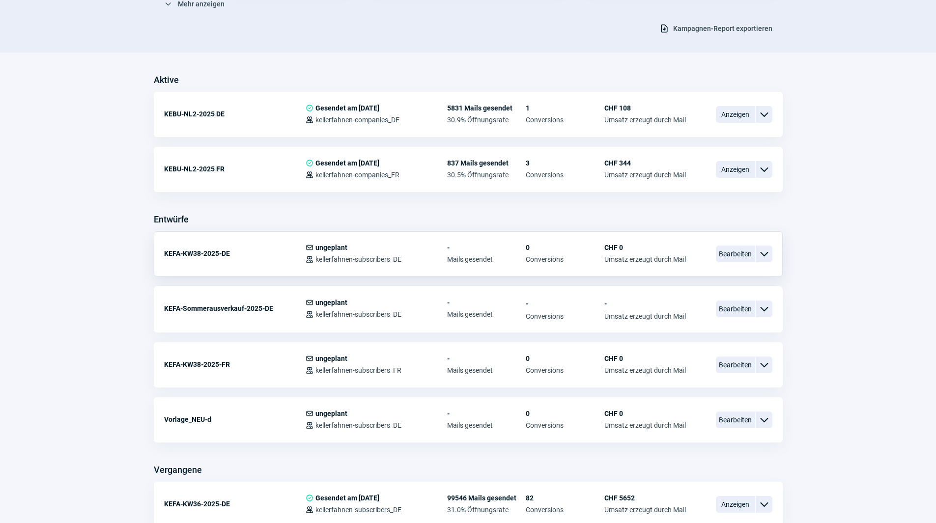
click at [766, 255] on span "ChevronDown icon" at bounding box center [764, 254] width 12 height 12
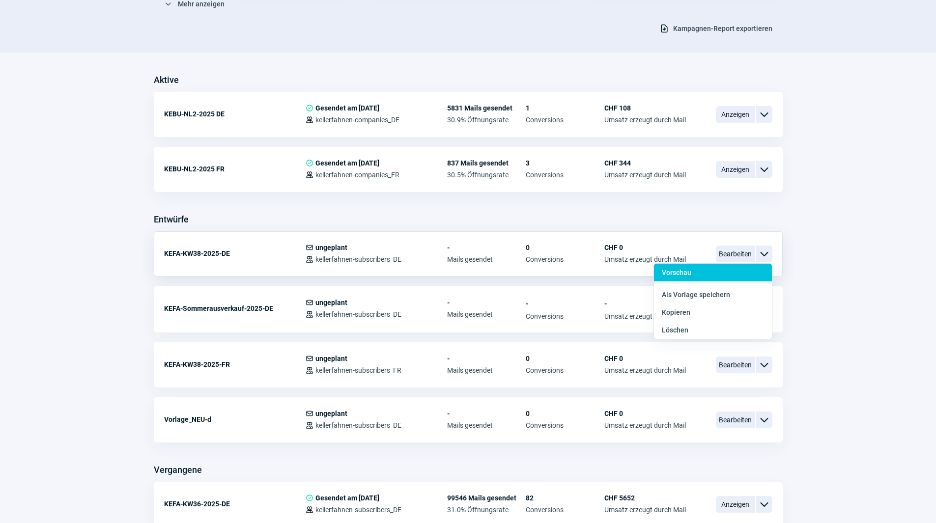
click at [715, 270] on div "Vorschau" at bounding box center [713, 273] width 118 height 18
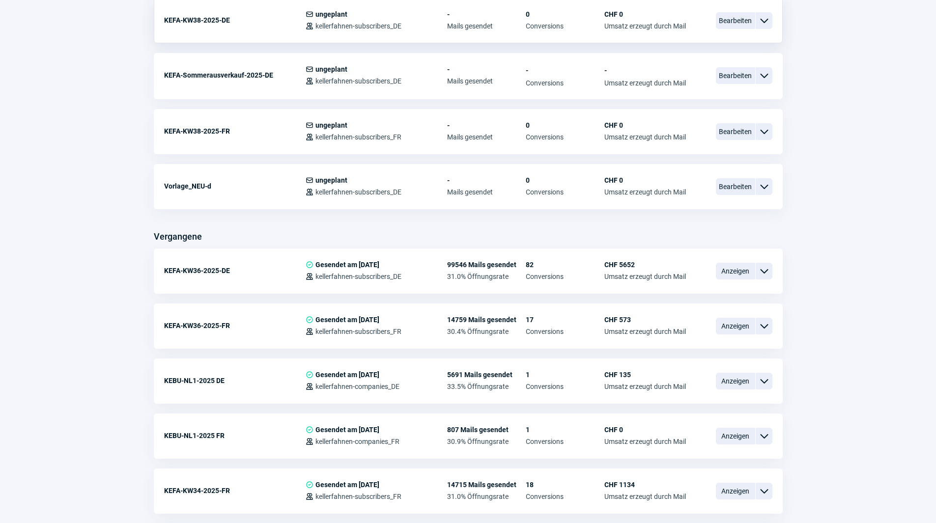
scroll to position [442, 0]
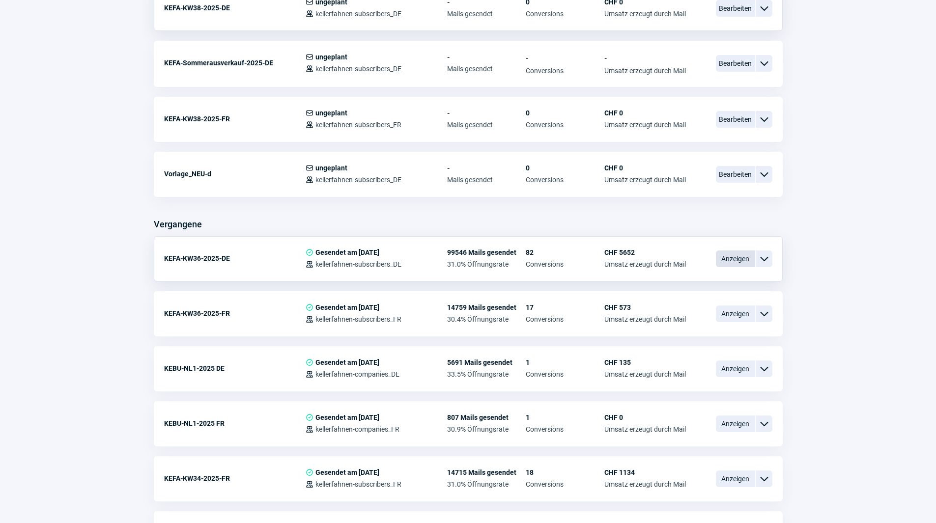
click at [747, 259] on span "Anzeigen" at bounding box center [735, 259] width 39 height 17
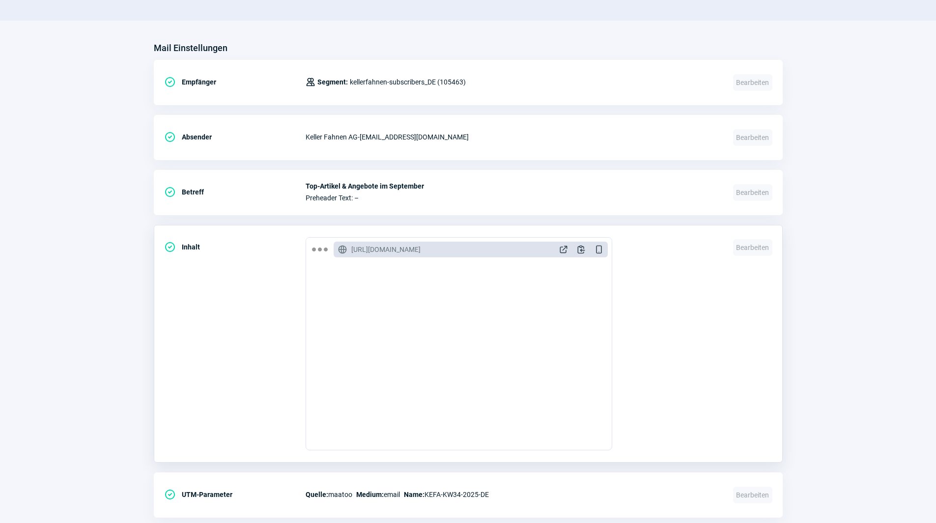
scroll to position [364, 0]
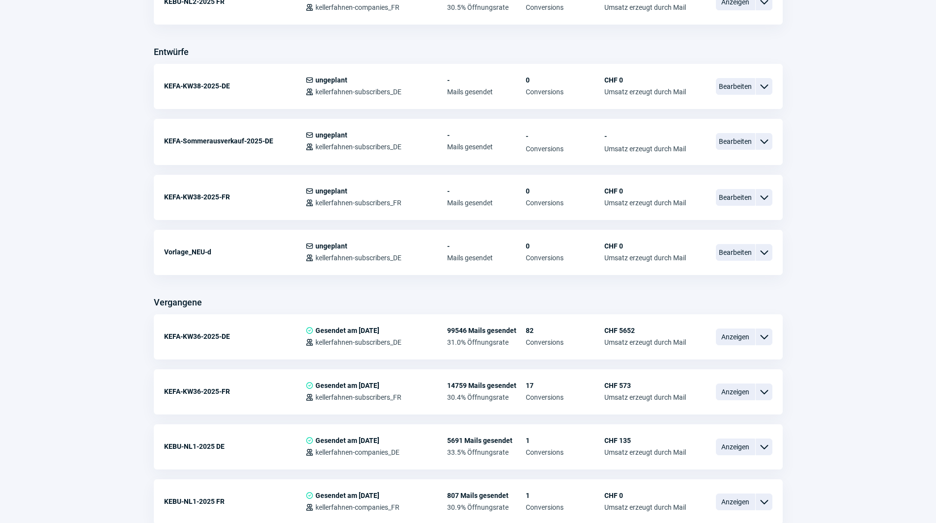
scroll to position [442, 0]
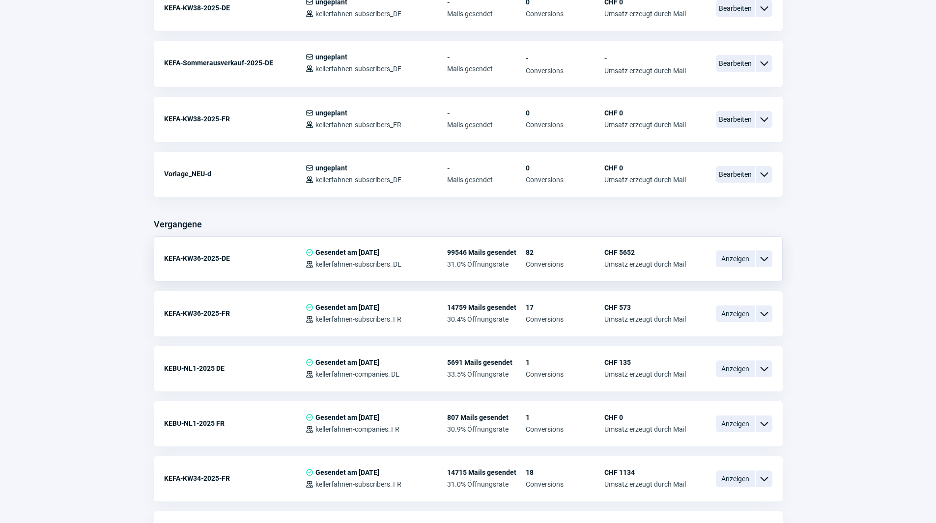
click at [770, 261] on div "ChevronDown icon" at bounding box center [764, 259] width 17 height 17
click at [694, 282] on div "Vorschau" at bounding box center [713, 278] width 118 height 18
